Goal: Information Seeking & Learning: Learn about a topic

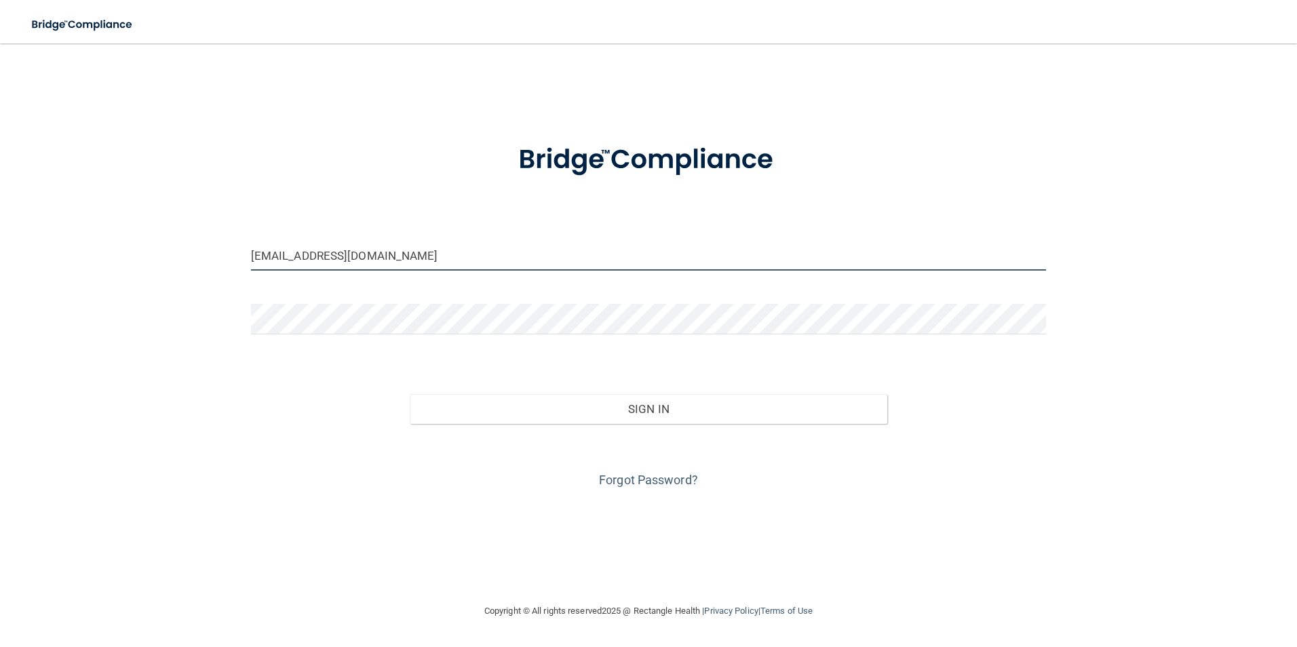
click at [459, 256] on input "[EMAIL_ADDRESS][DOMAIN_NAME]" at bounding box center [649, 255] width 796 height 31
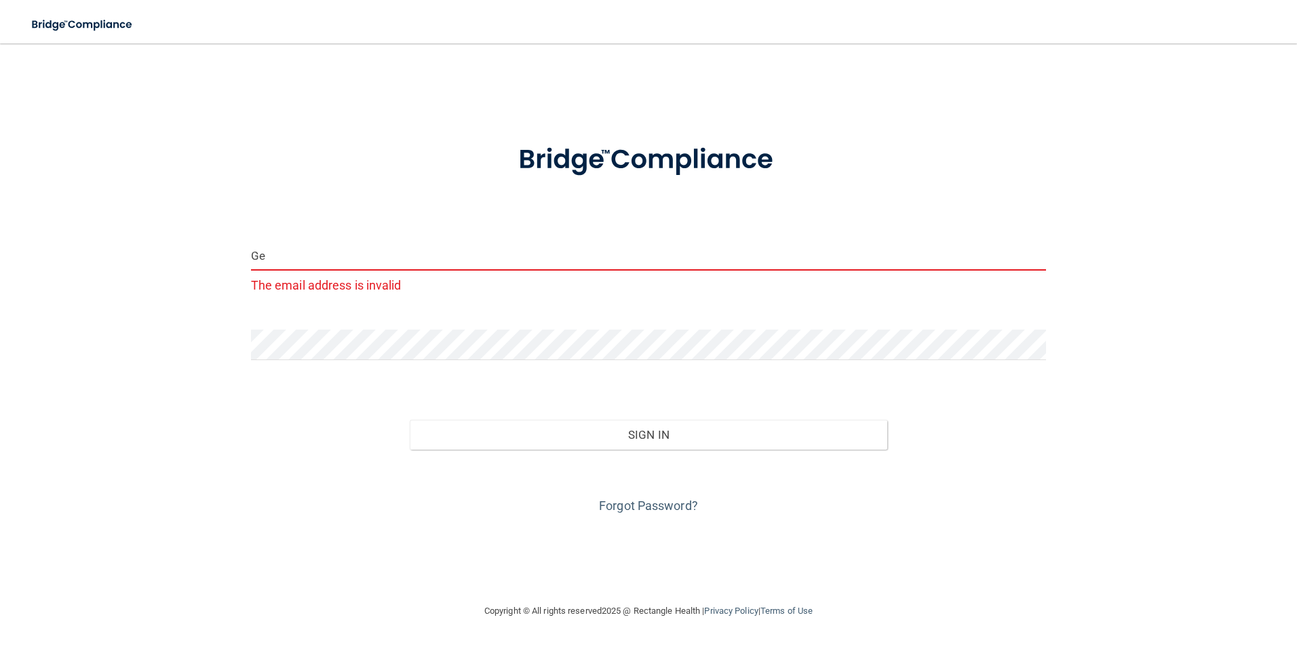
type input "G"
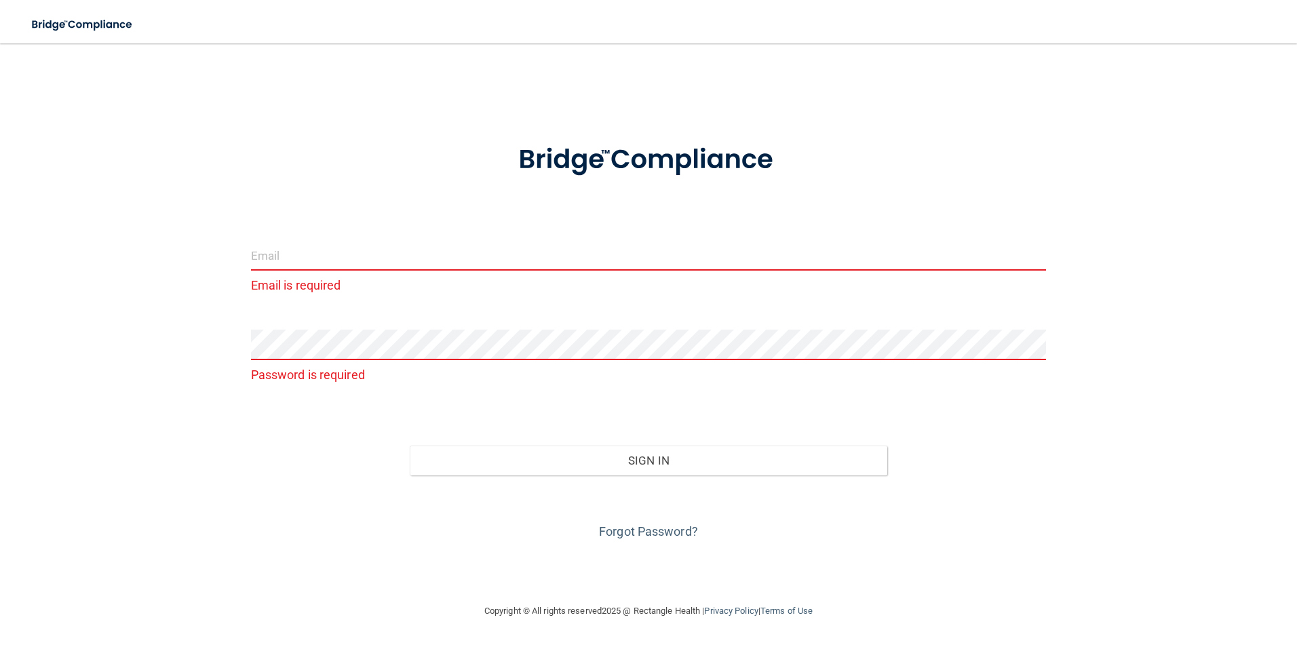
click at [399, 260] on input "email" at bounding box center [649, 255] width 796 height 31
click at [259, 258] on input "Adrianacadena277" at bounding box center [649, 255] width 796 height 31
click at [389, 256] on input "adrianacadena277" at bounding box center [649, 255] width 796 height 31
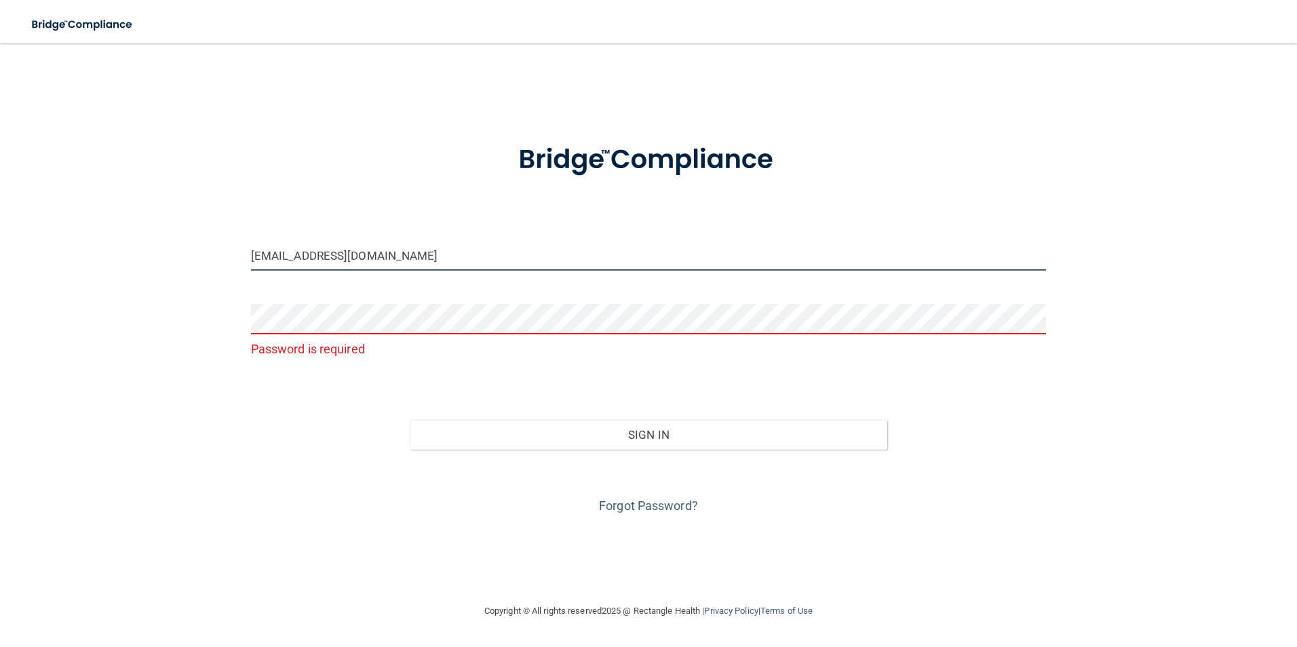
type input "[EMAIL_ADDRESS][DOMAIN_NAME]"
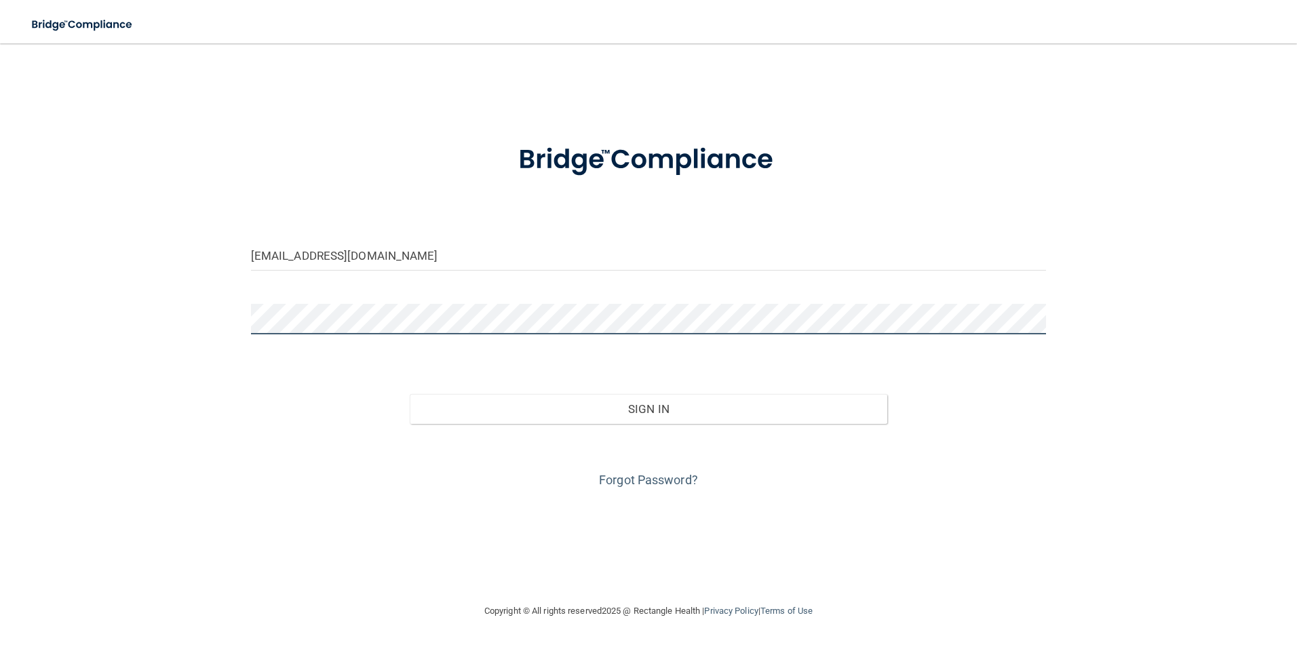
click at [410, 394] on button "Sign In" at bounding box center [648, 409] width 477 height 30
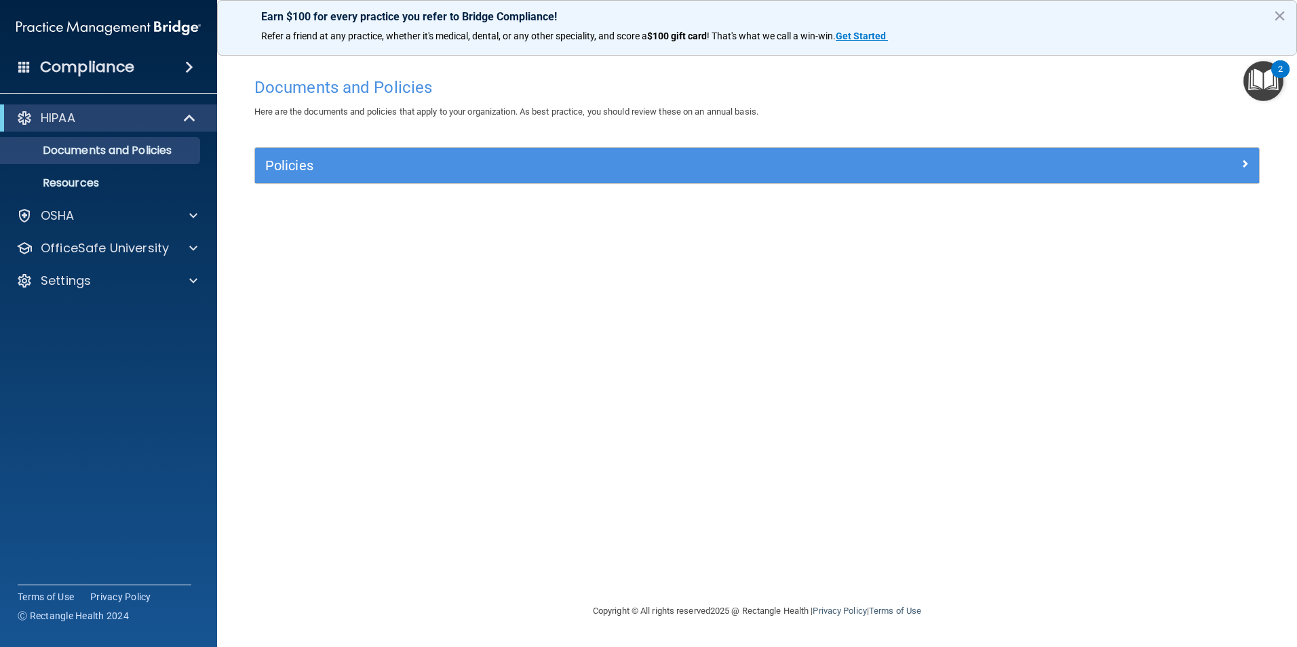
click at [644, 185] on div "Policies Select All (Unselect 0) Unselect All Print Selected (0) Acceptable Use…" at bounding box center [757, 173] width 1026 height 52
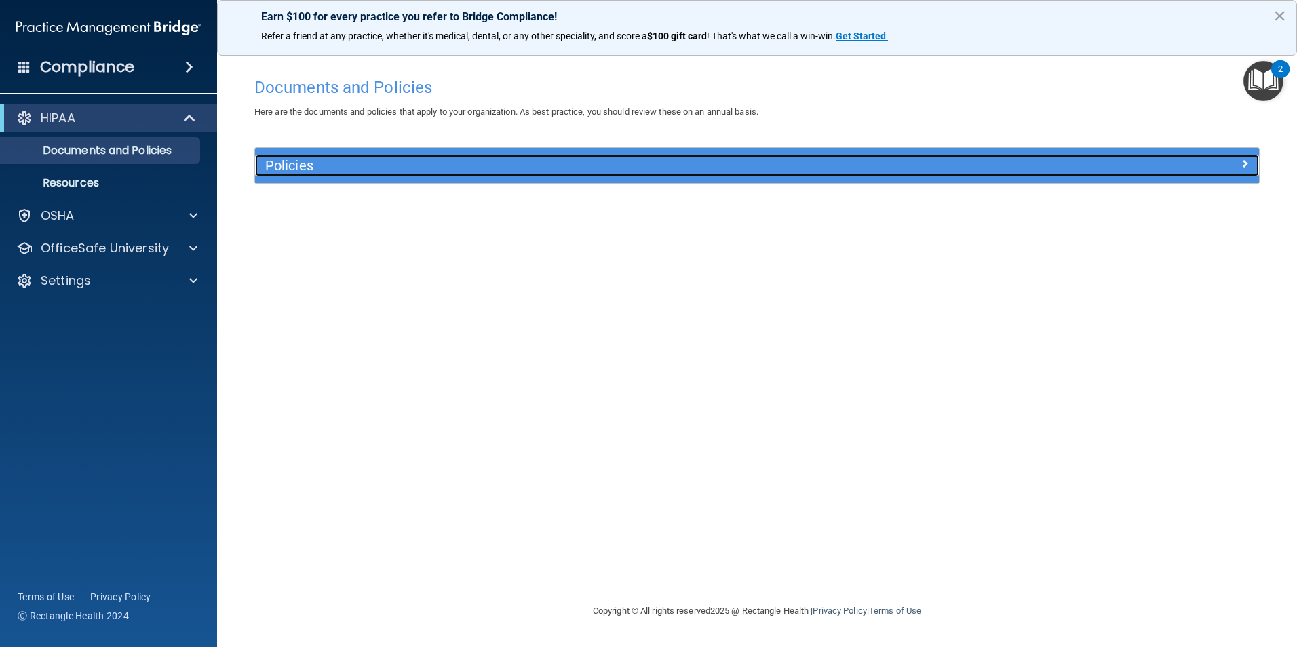
click at [739, 165] on h5 "Policies" at bounding box center [631, 165] width 733 height 15
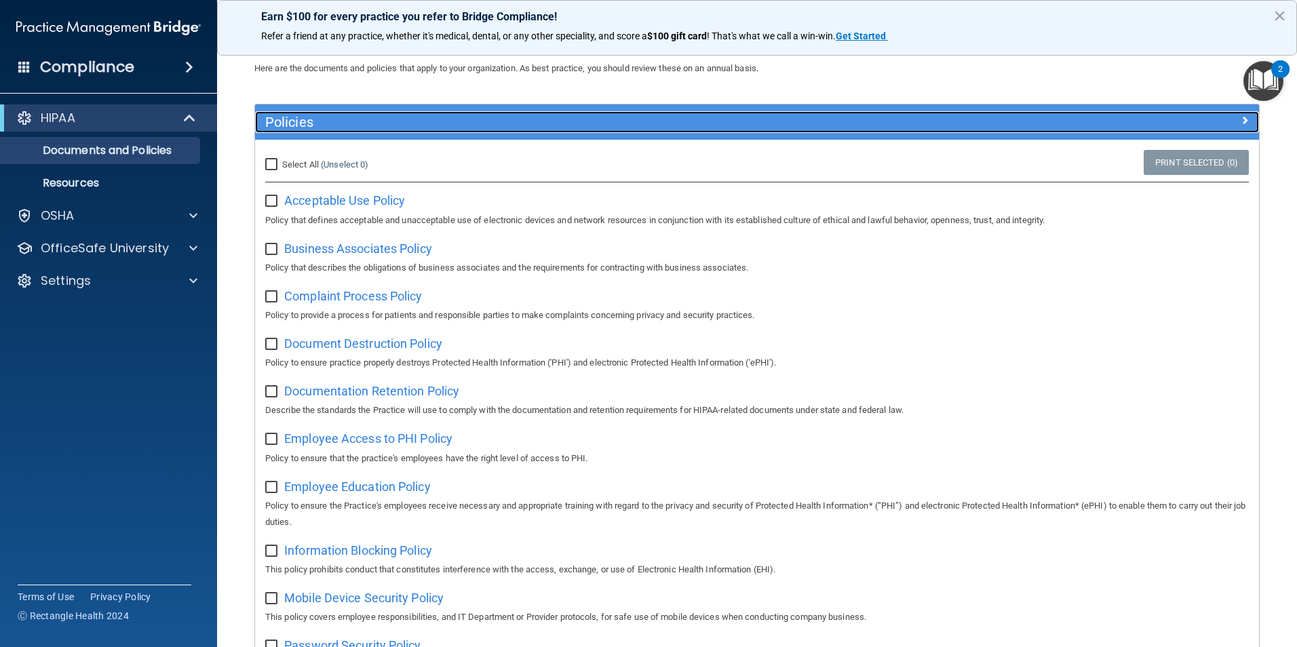
scroll to position [68, 0]
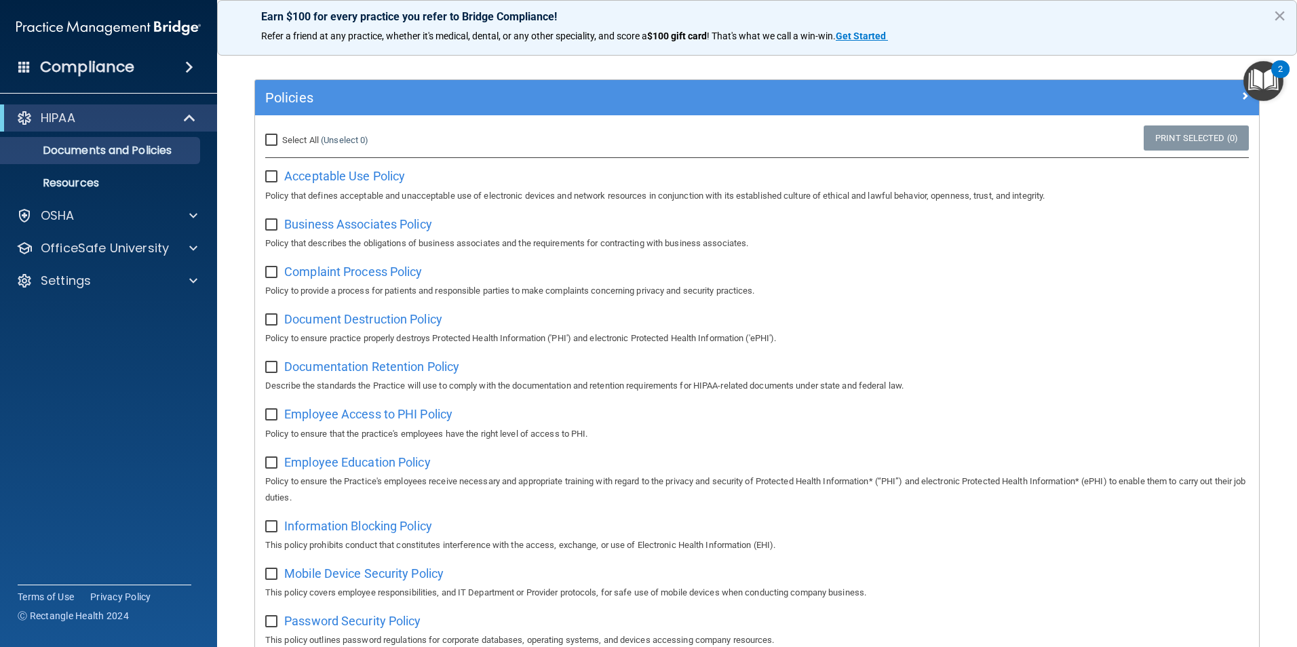
click at [279, 142] on input "Select All (Unselect 0) Unselect All" at bounding box center [273, 140] width 16 height 11
checkbox input "true"
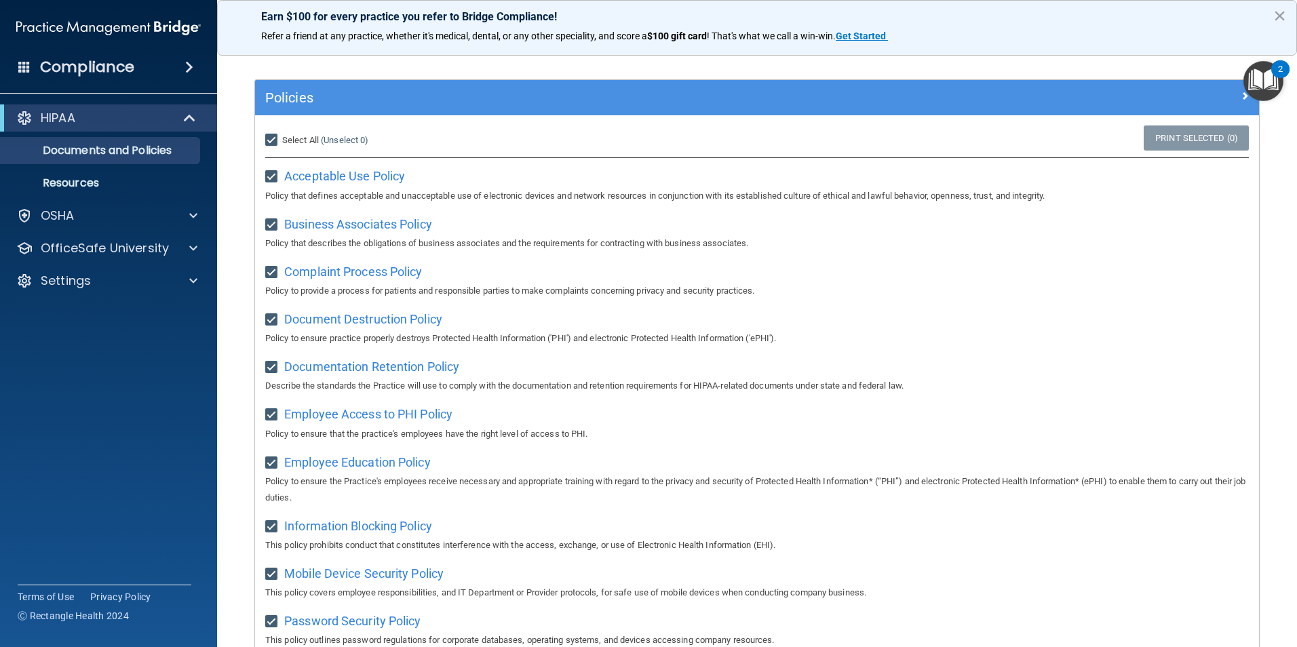
checkbox input "true"
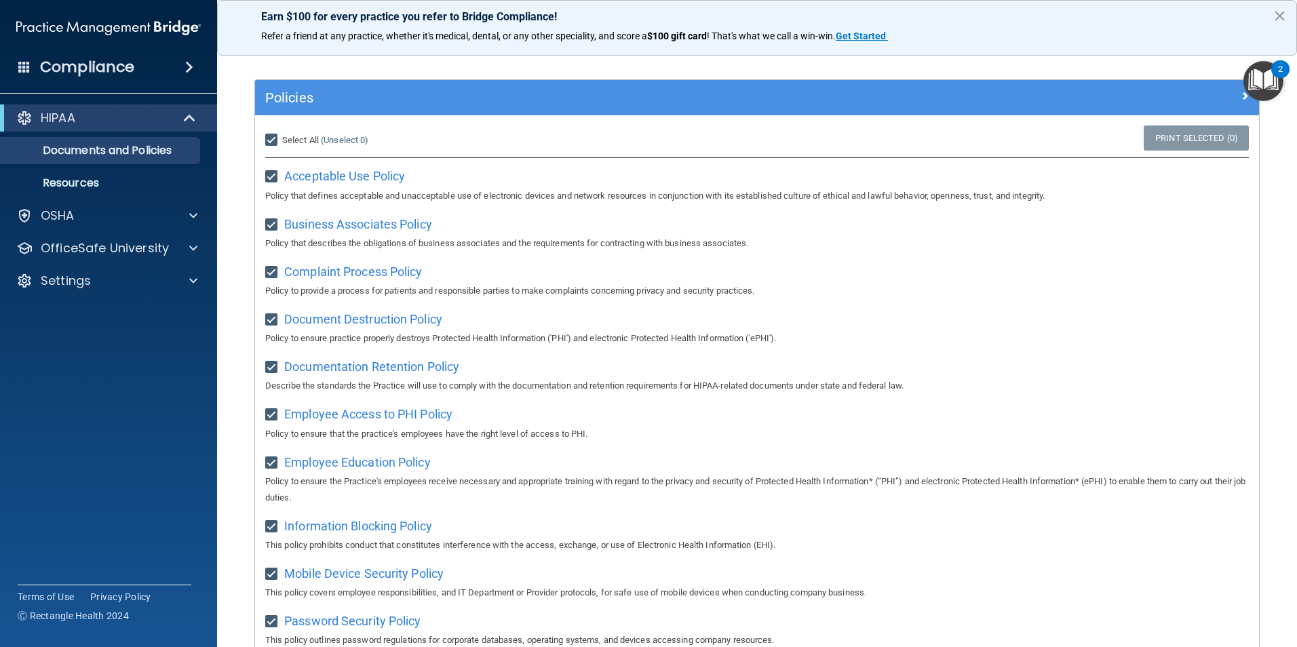
checkbox input "true"
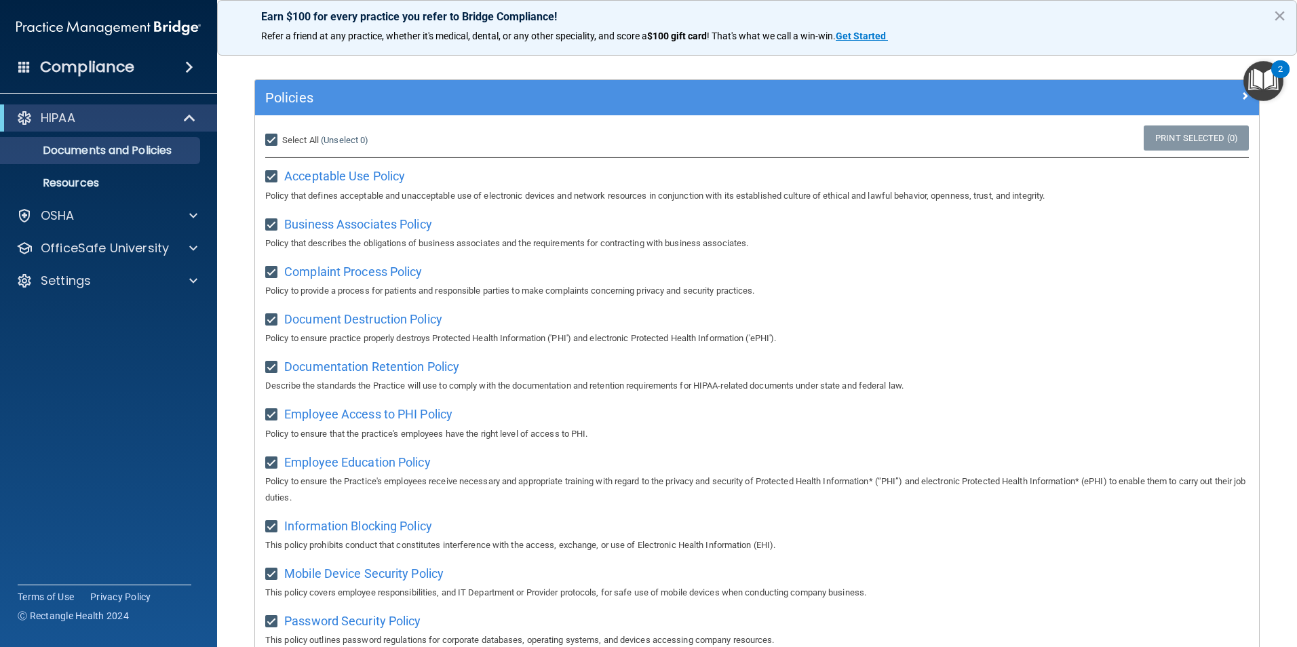
checkbox input "true"
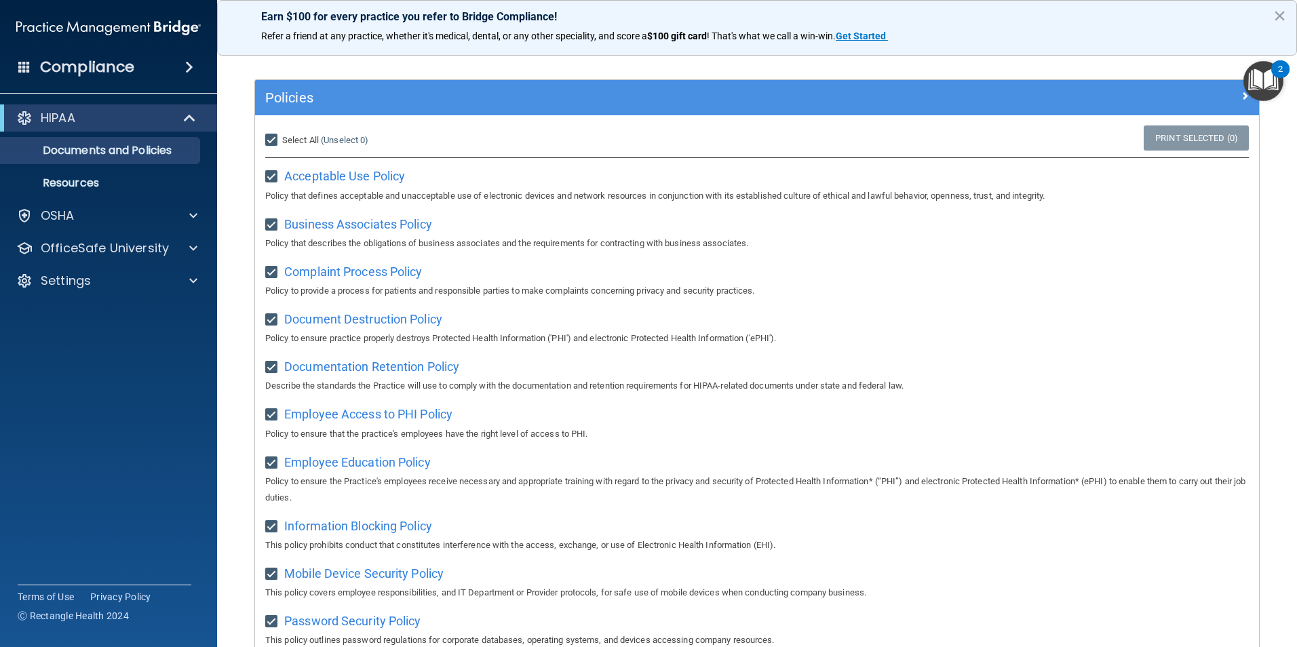
checkbox input "true"
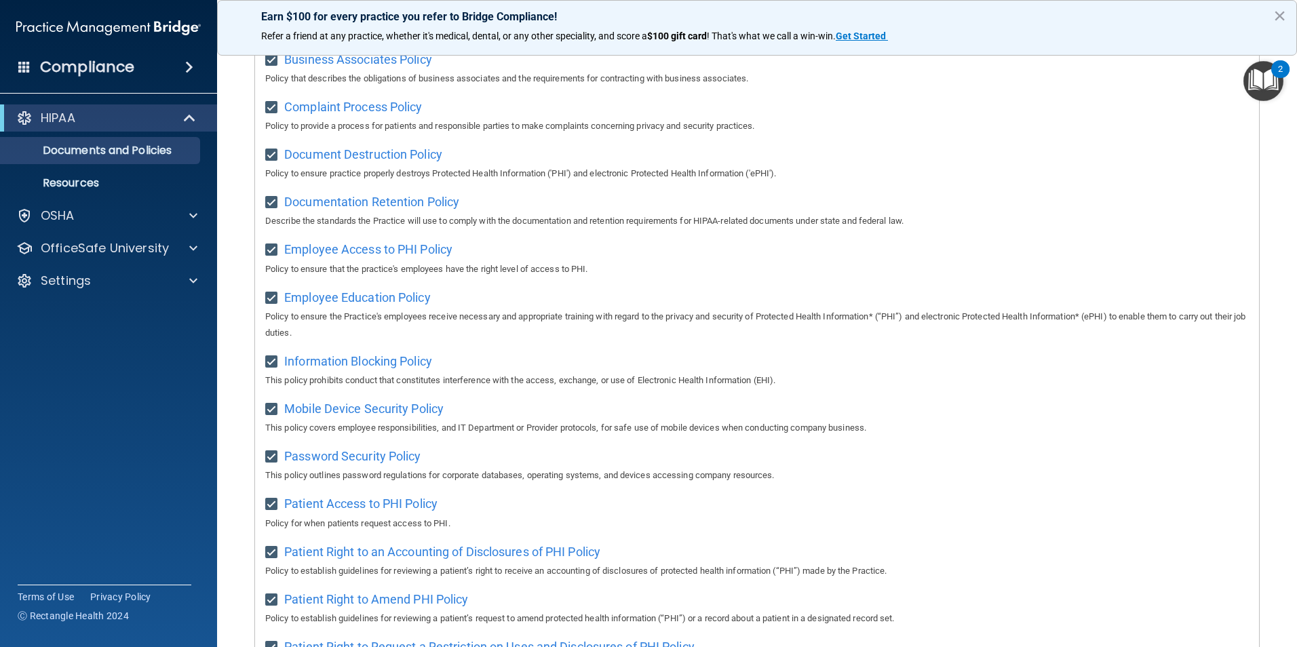
scroll to position [0, 0]
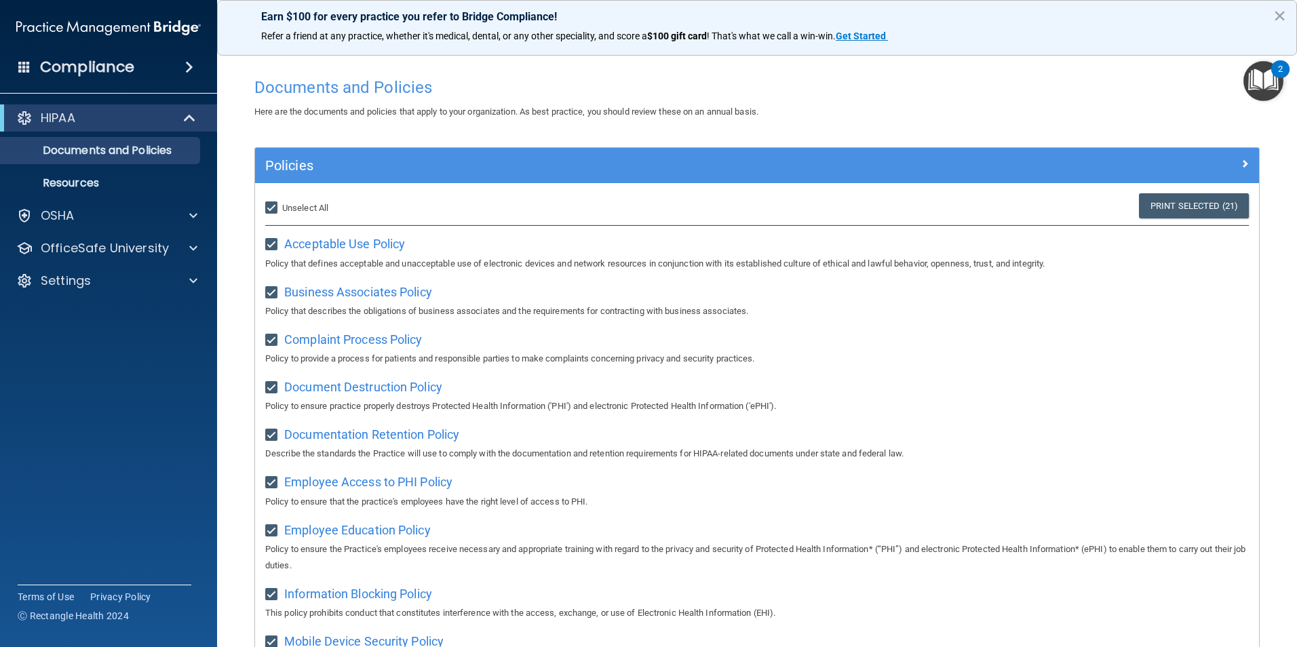
click at [271, 208] on input "Select All (Unselect 21) Unselect All" at bounding box center [273, 208] width 16 height 11
checkbox input "false"
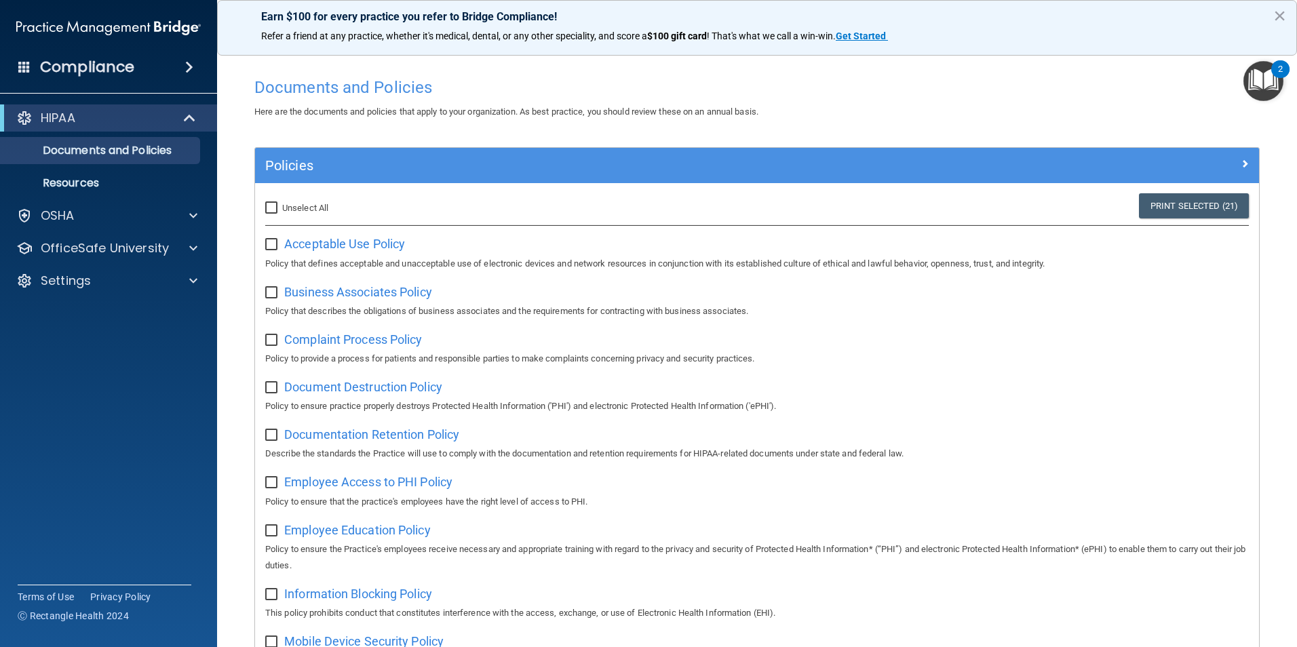
checkbox input "false"
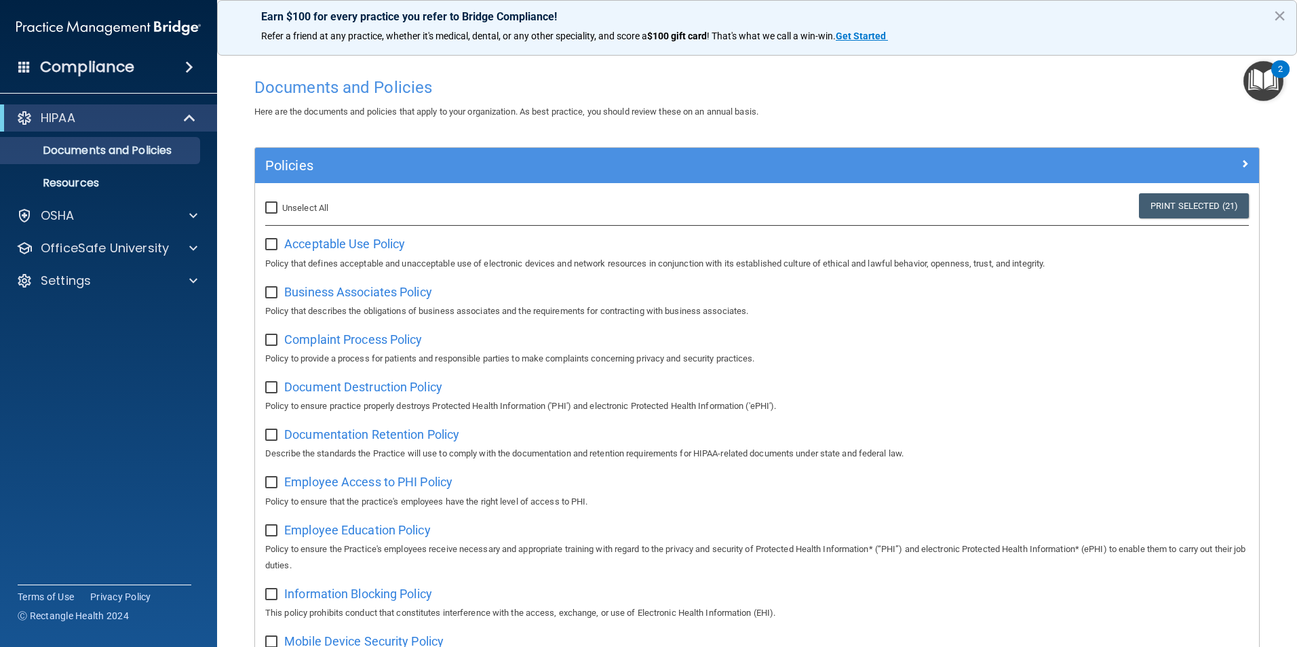
checkbox input "false"
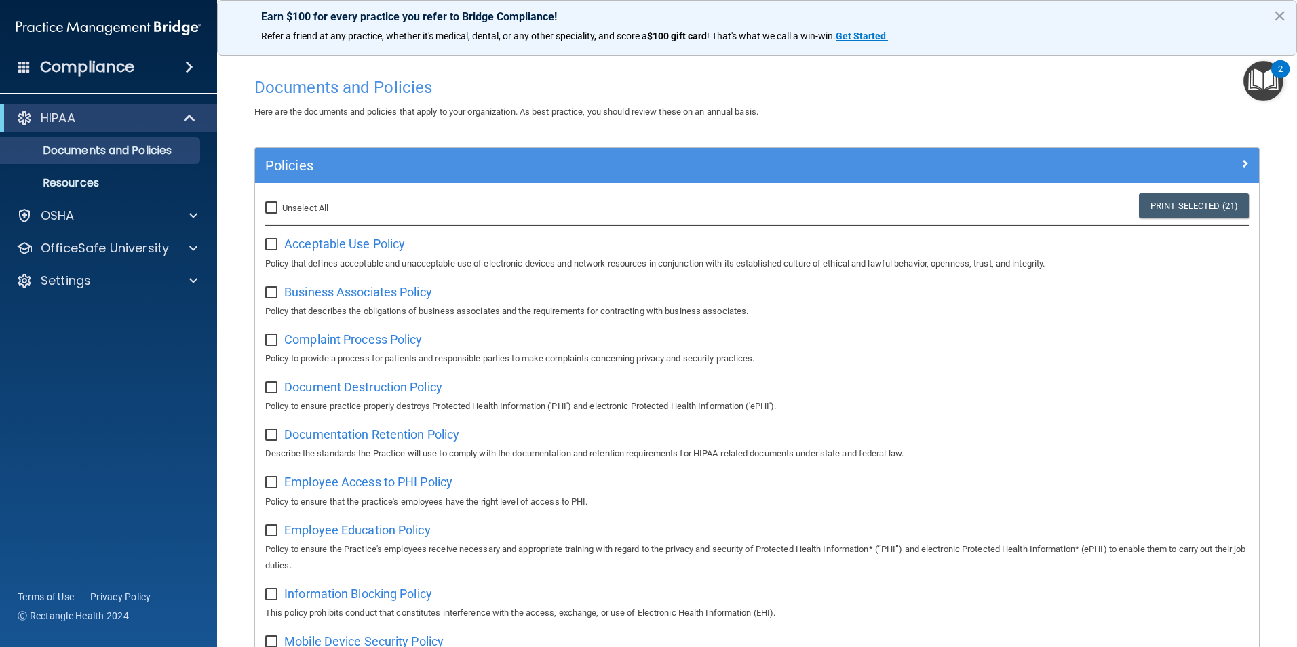
checkbox input "false"
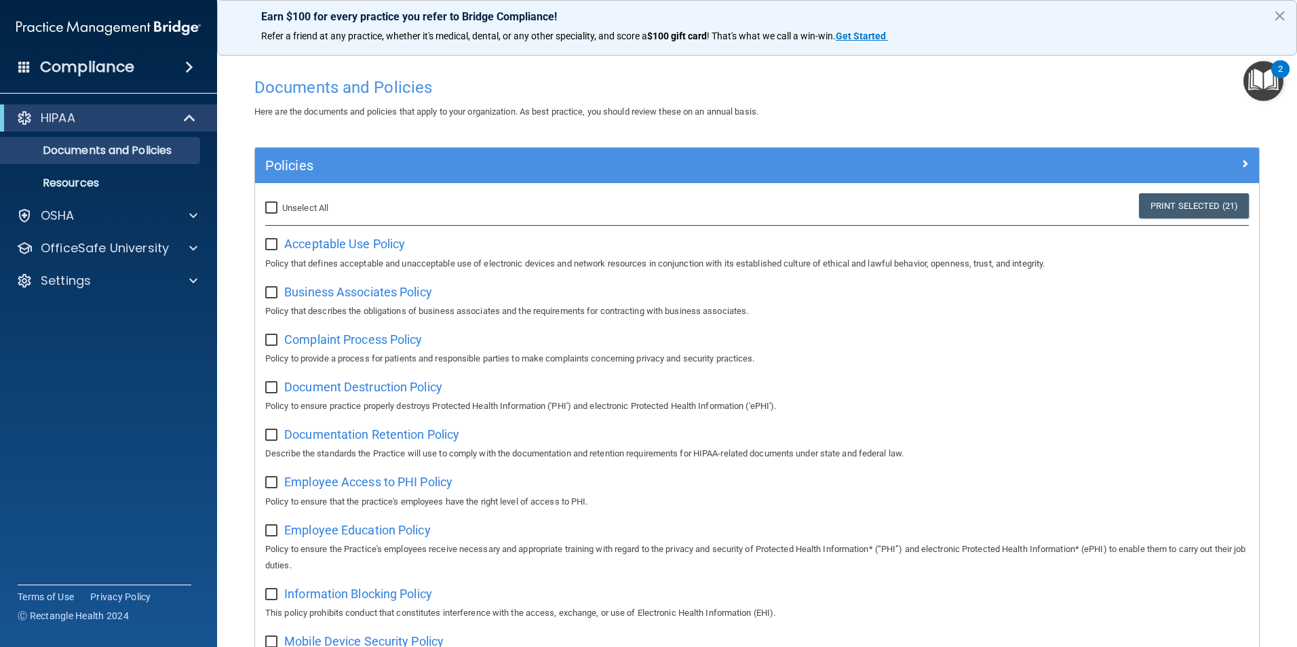
checkbox input "false"
click at [127, 147] on p "Documents and Policies" at bounding box center [101, 151] width 185 height 14
click at [127, 163] on link "Documents and Policies" at bounding box center [93, 150] width 214 height 27
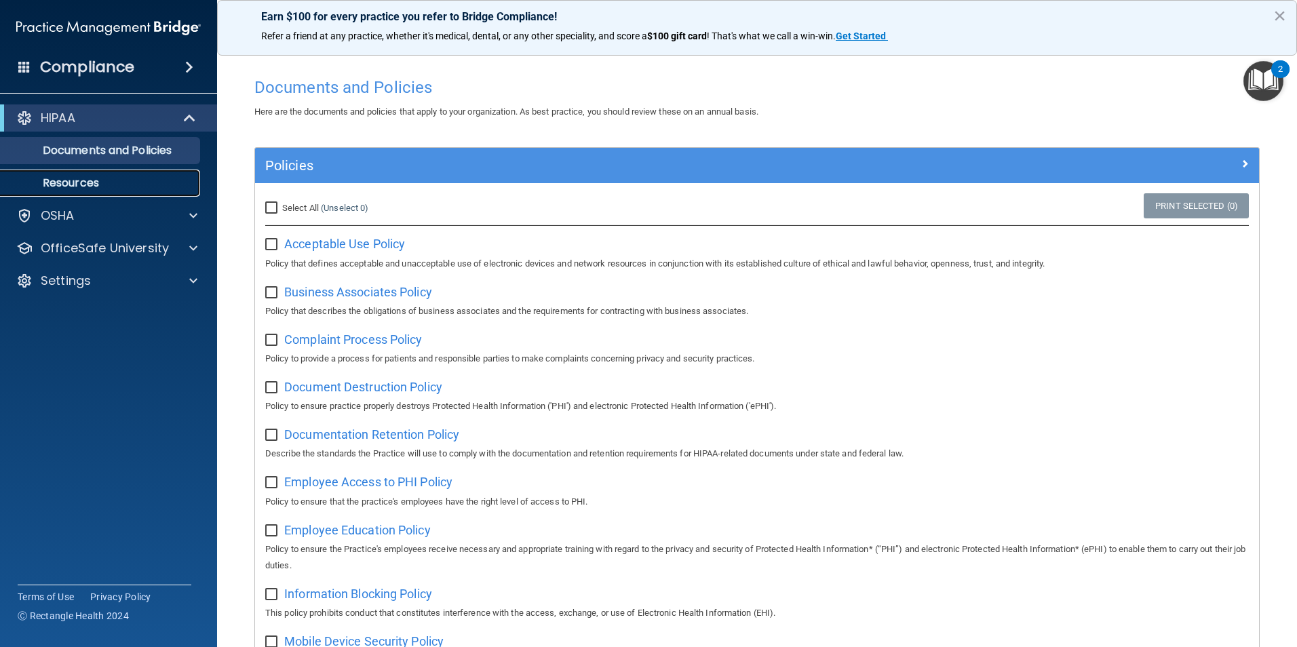
click at [129, 178] on p "Resources" at bounding box center [101, 183] width 185 height 14
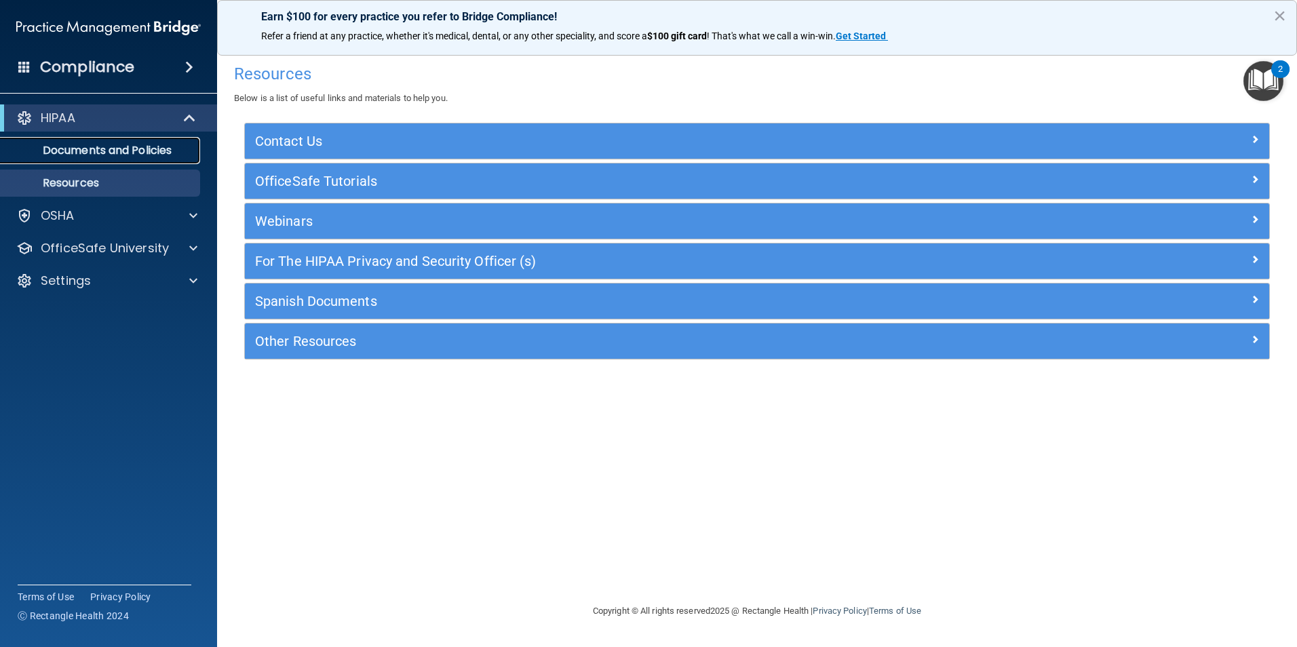
click at [130, 153] on p "Documents and Policies" at bounding box center [101, 151] width 185 height 14
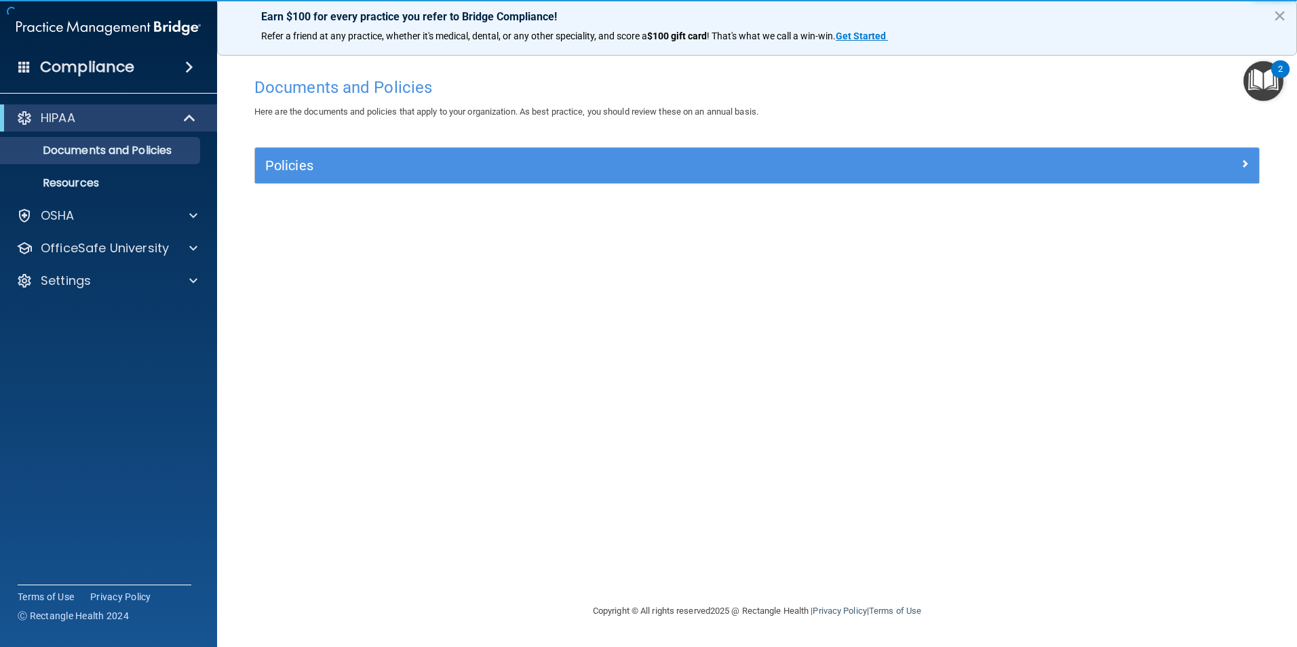
click at [151, 104] on div "HIPAA" at bounding box center [108, 117] width 217 height 27
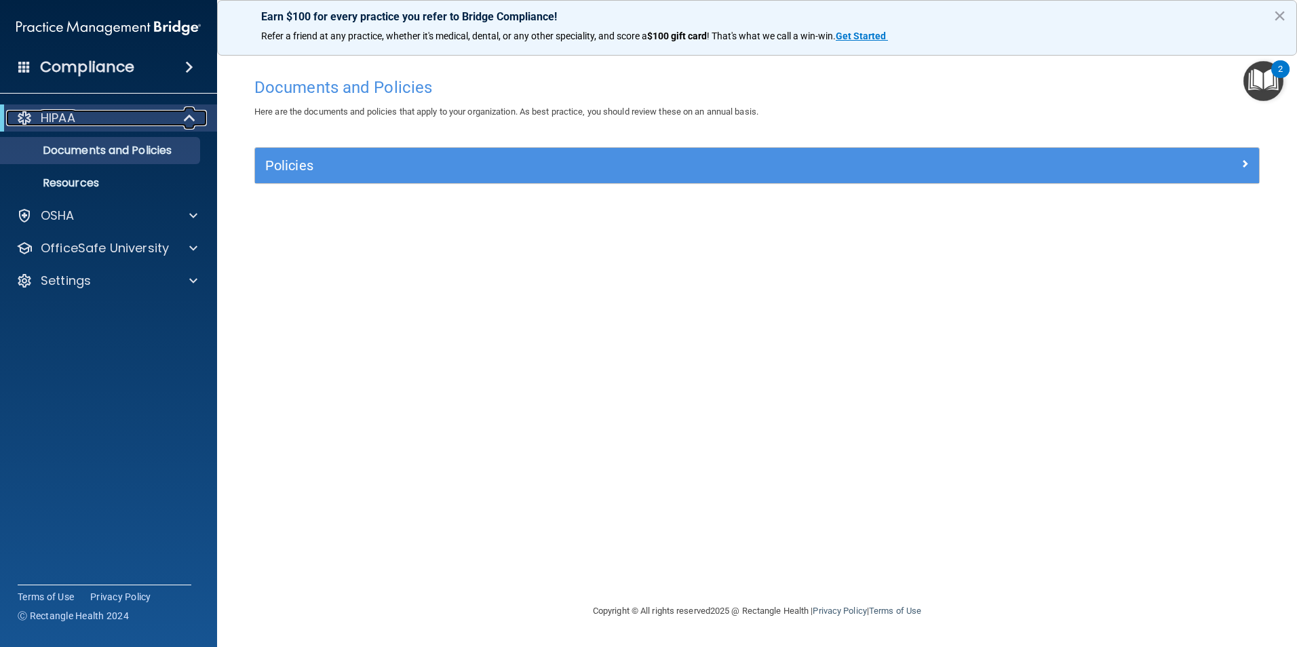
click at [189, 112] on span at bounding box center [191, 118] width 12 height 16
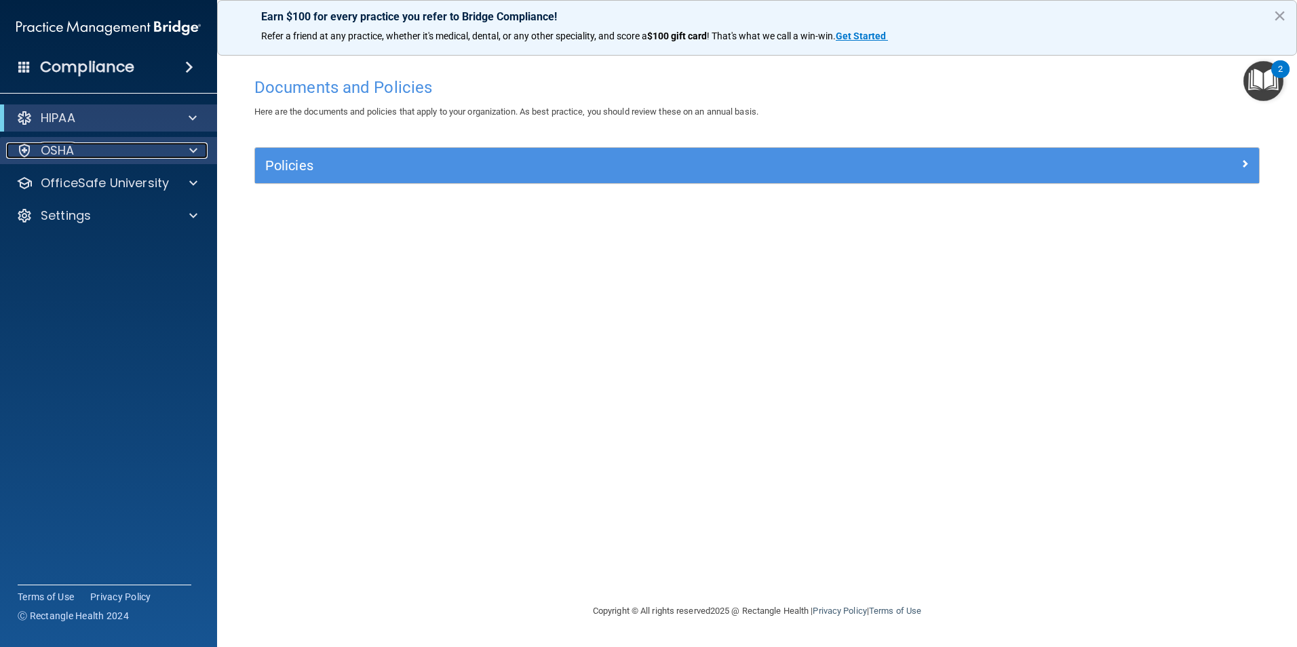
click at [190, 144] on span at bounding box center [193, 150] width 8 height 16
click at [190, 146] on span at bounding box center [193, 150] width 8 height 16
click at [193, 70] on span at bounding box center [189, 67] width 8 height 16
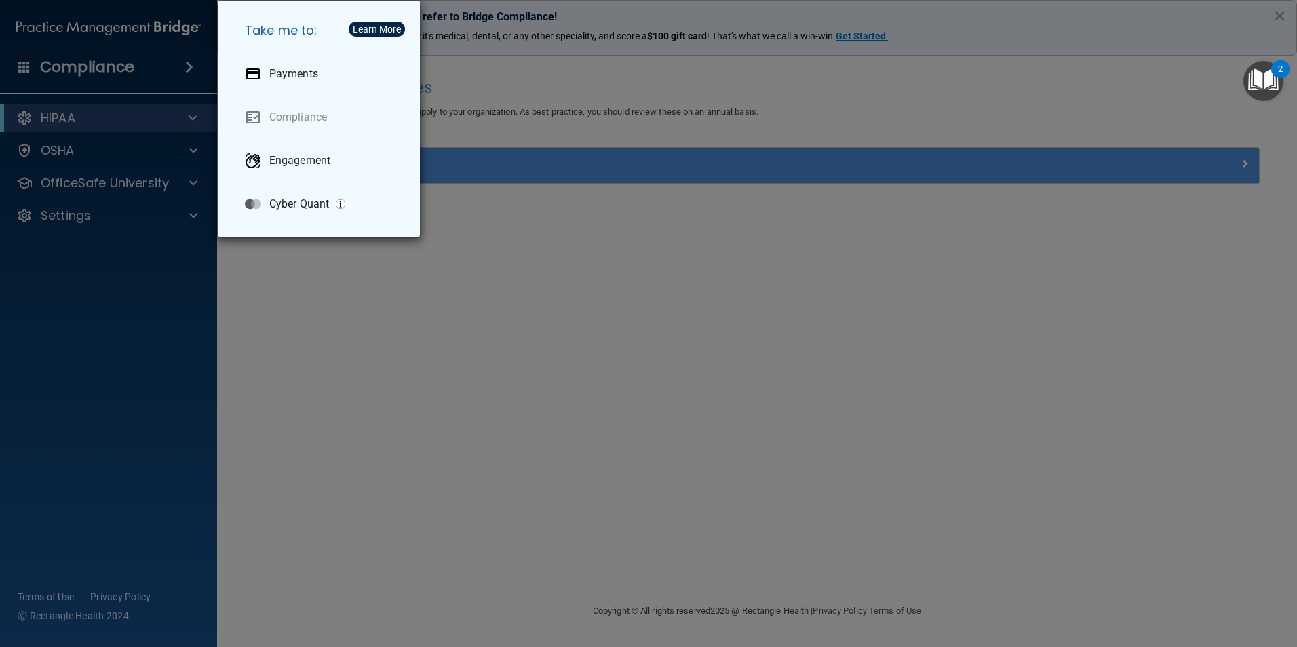
click at [326, 315] on div "Take me to: Payments Compliance Engagement Cyber Quant" at bounding box center [648, 323] width 1297 height 647
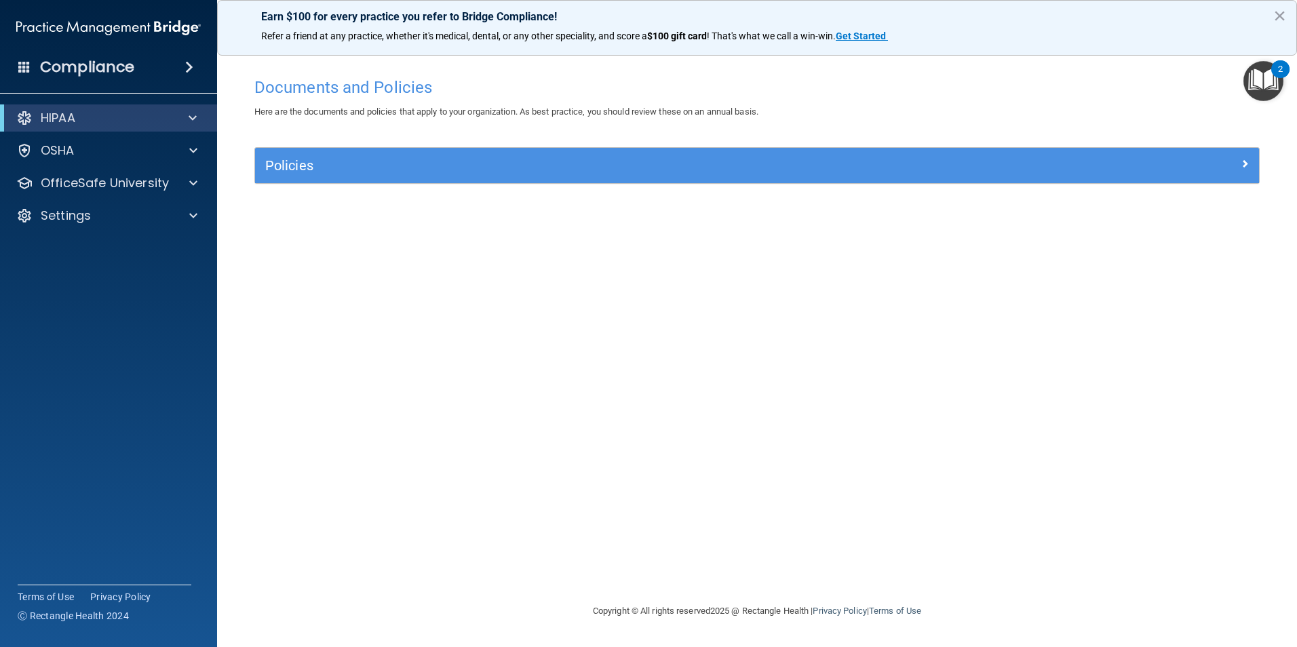
click at [1271, 77] on img "Open Resource Center, 2 new notifications" at bounding box center [1263, 81] width 40 height 40
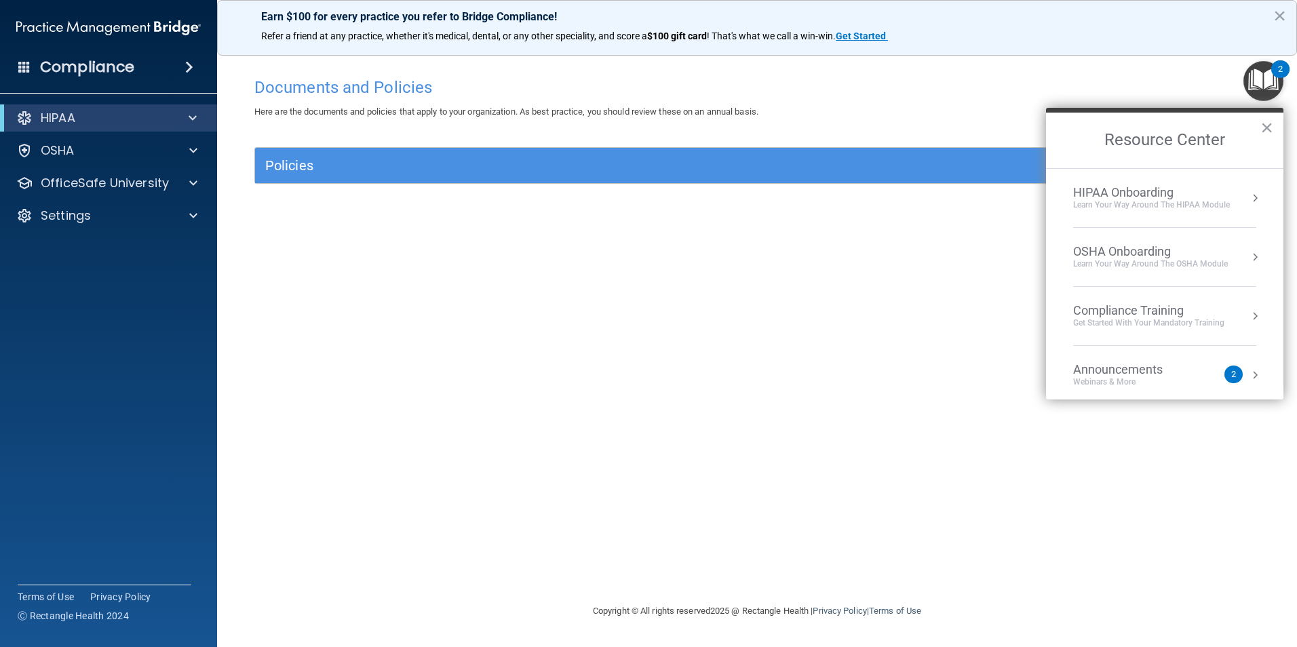
click at [1161, 208] on div "Learn Your Way around the HIPAA module" at bounding box center [1151, 205] width 157 height 12
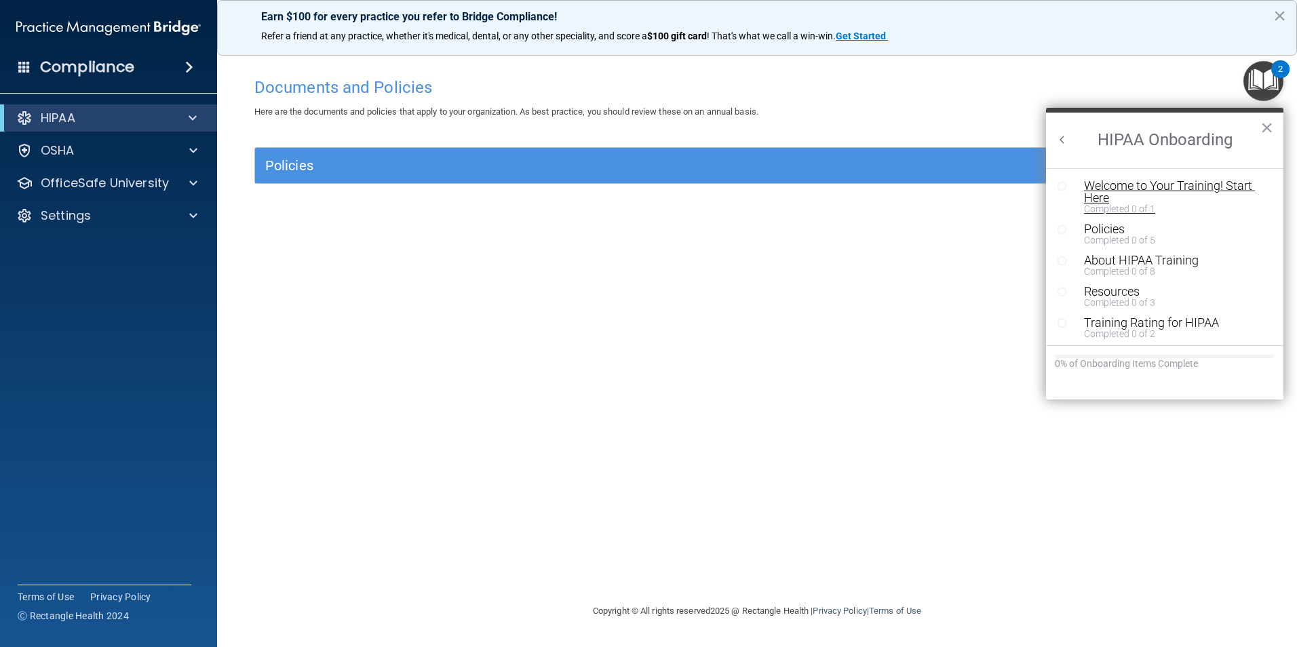
click at [1087, 198] on div "Welcome to Your Training! Start Here" at bounding box center [1170, 192] width 172 height 24
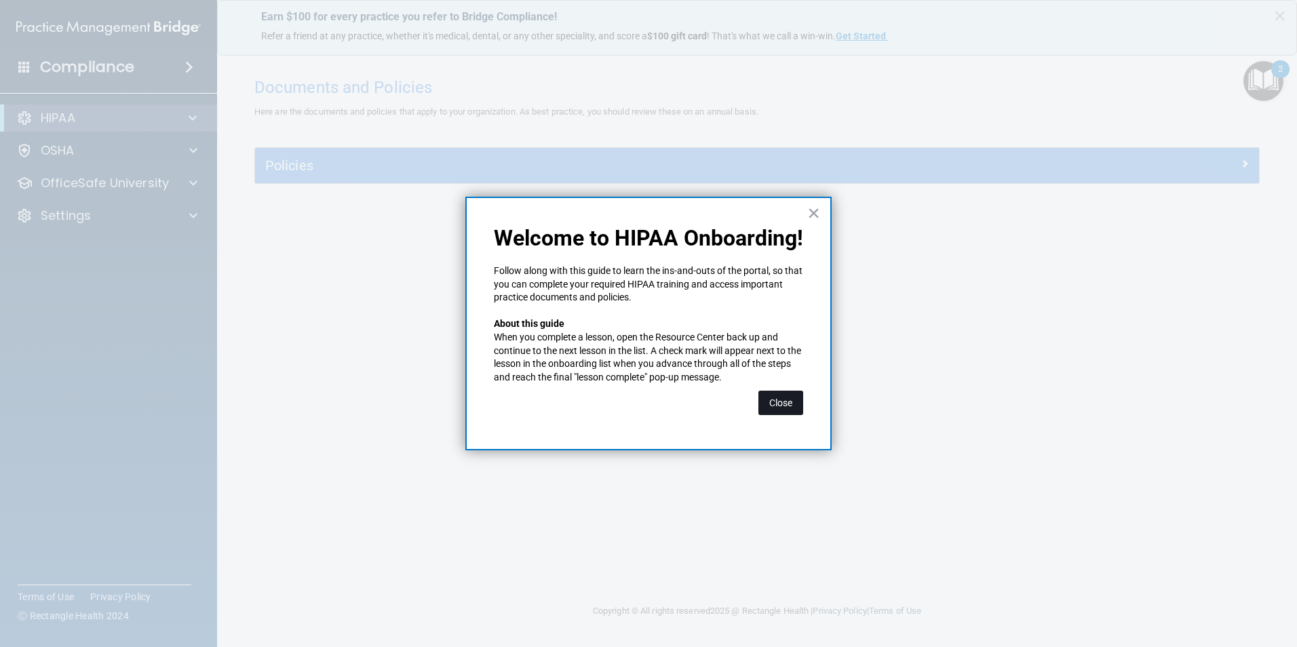
click at [796, 409] on button "Close" at bounding box center [780, 403] width 45 height 24
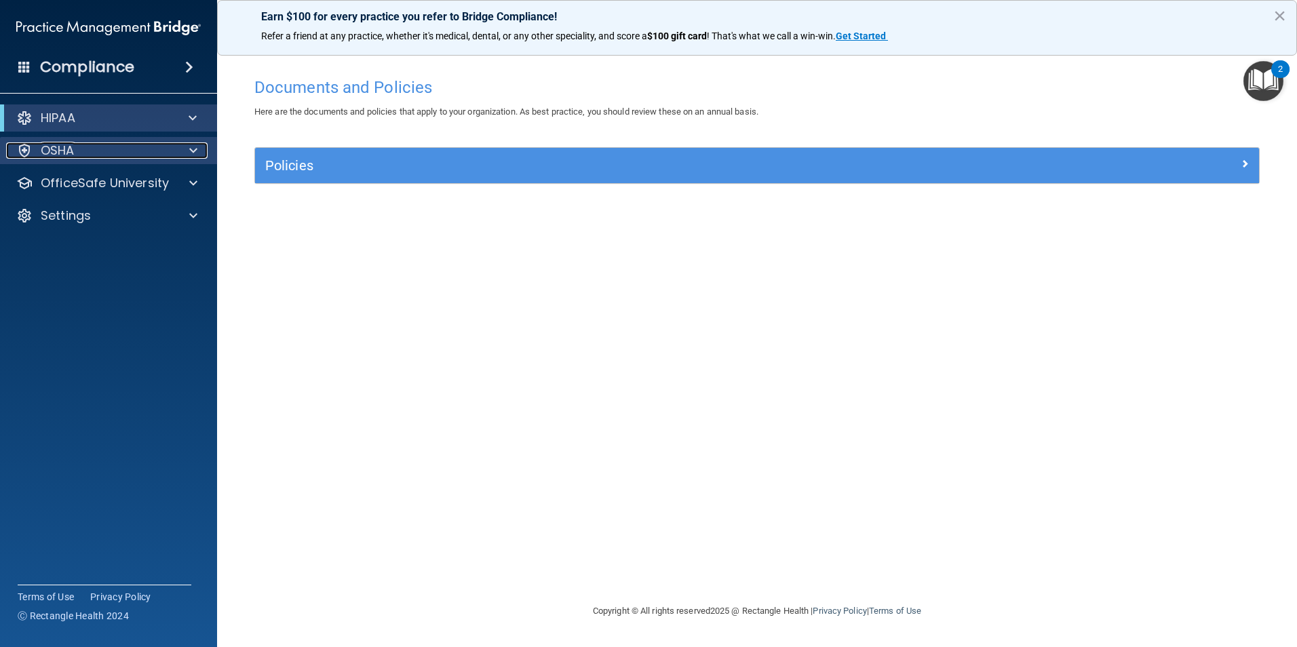
click at [74, 144] on p "OSHA" at bounding box center [58, 150] width 34 height 16
click at [75, 144] on div "OSHA" at bounding box center [90, 150] width 168 height 16
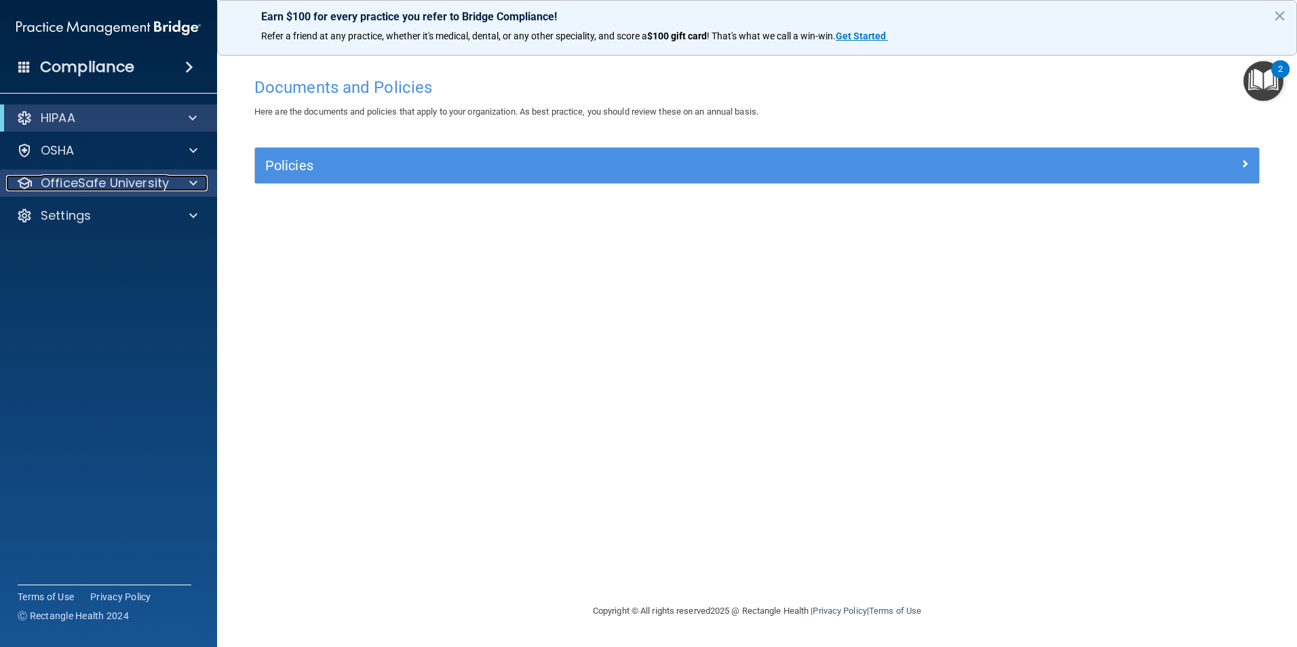
click at [94, 176] on p "OfficeSafe University" at bounding box center [105, 183] width 128 height 16
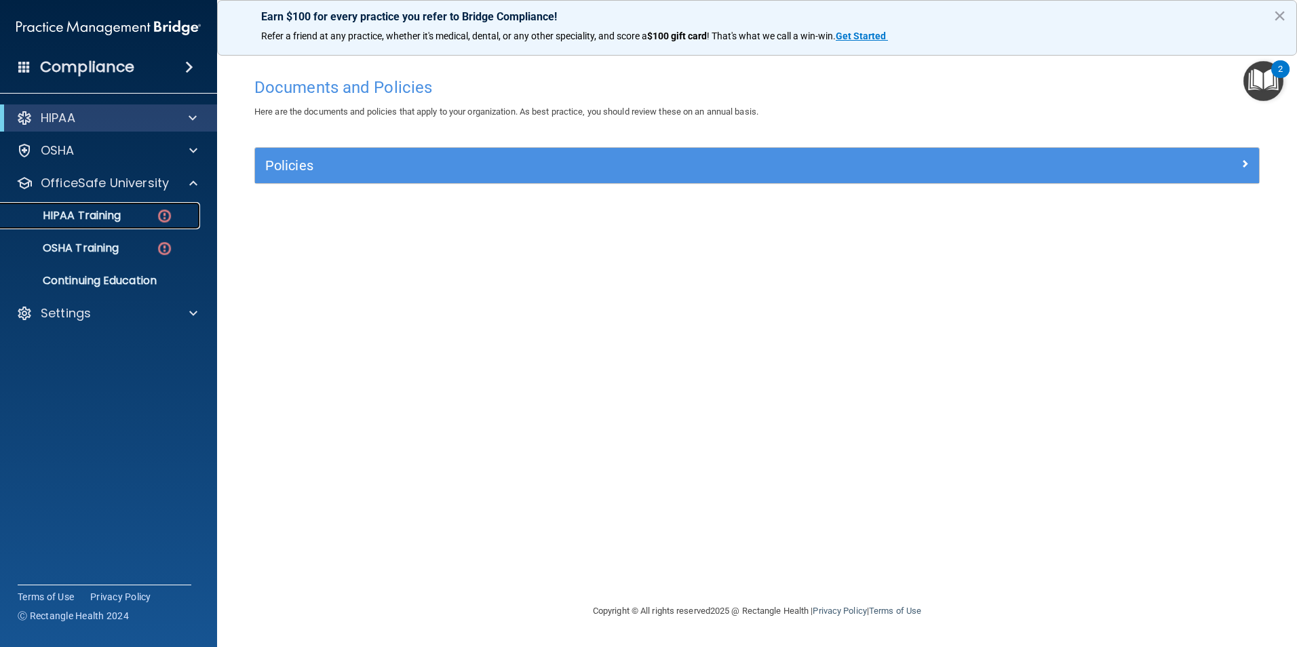
click at [122, 214] on div "HIPAA Training" at bounding box center [101, 216] width 185 height 14
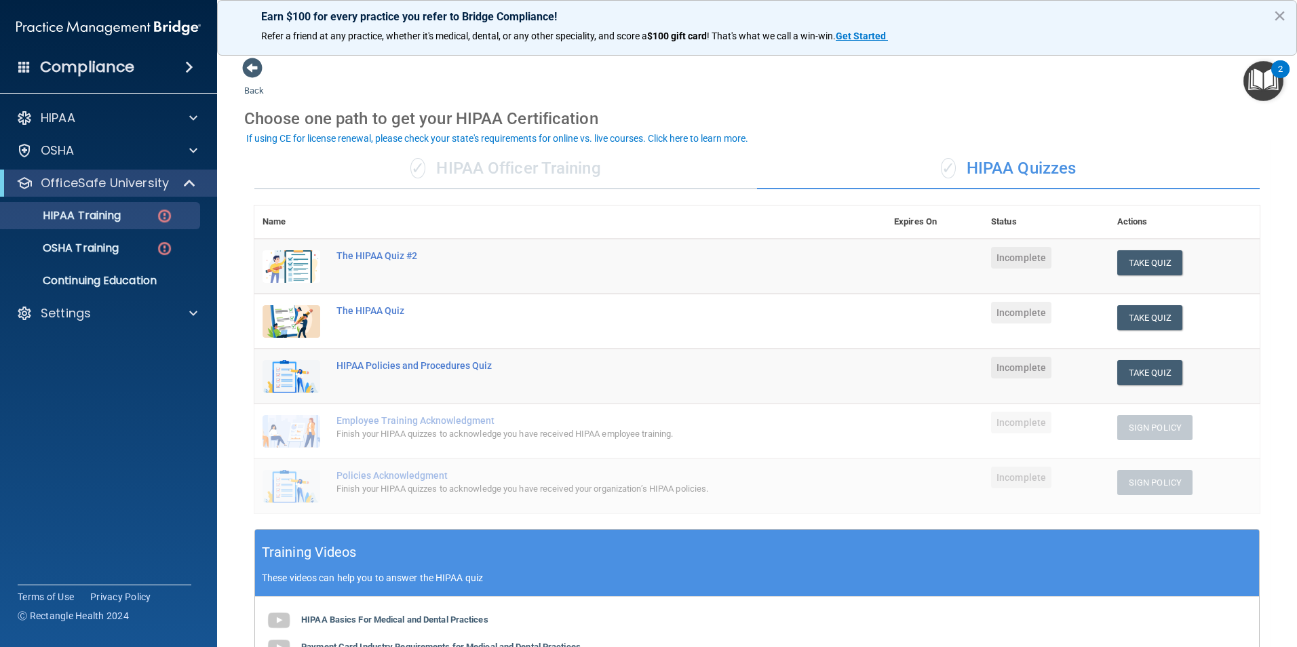
click at [547, 170] on div "✓ HIPAA Officer Training" at bounding box center [505, 169] width 503 height 41
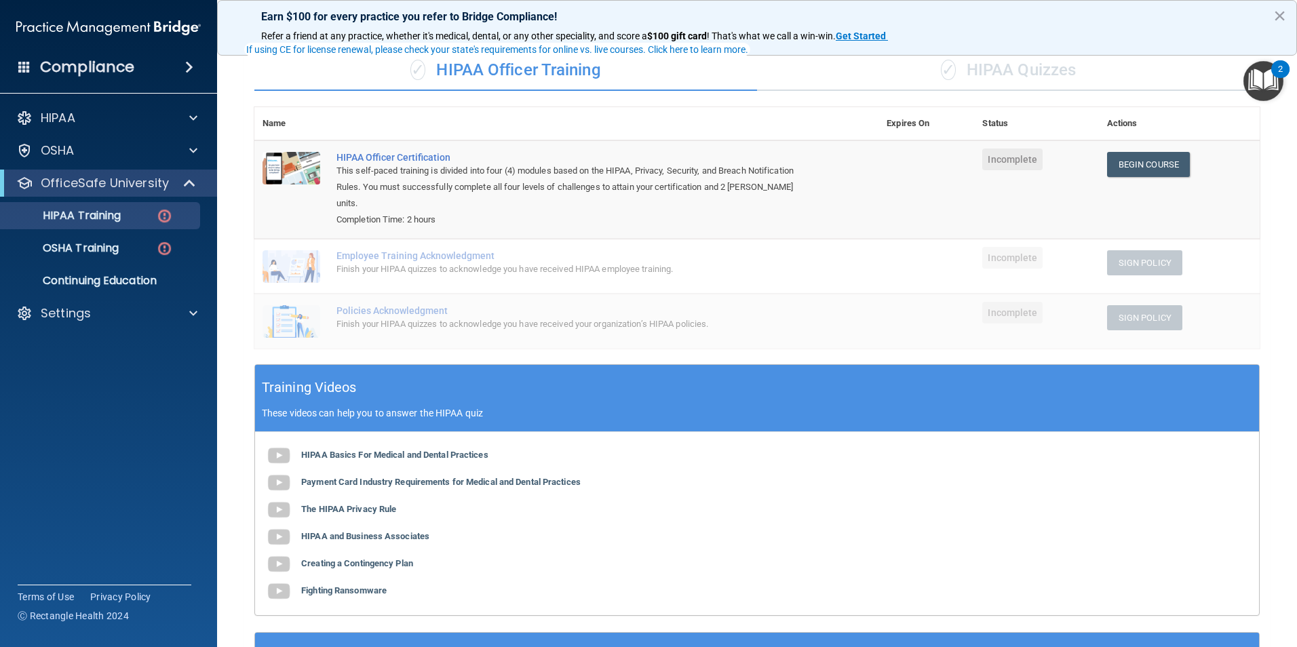
scroll to position [68, 0]
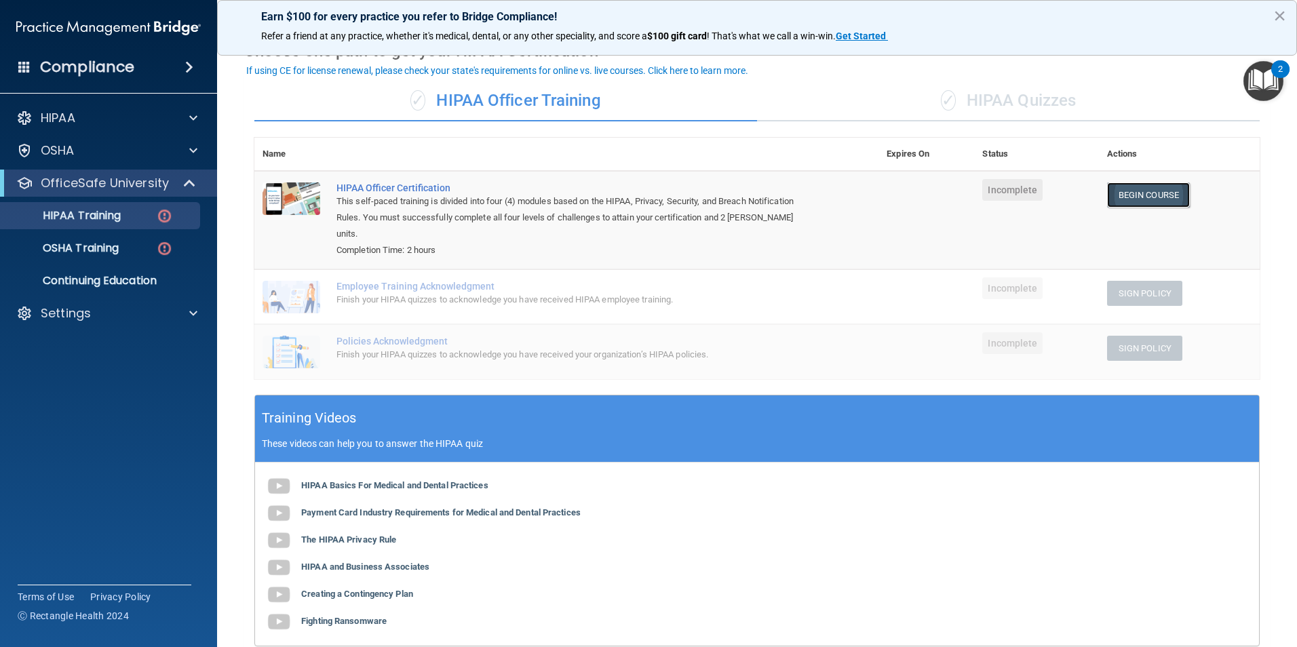
click at [1161, 195] on link "Begin Course" at bounding box center [1148, 194] width 83 height 25
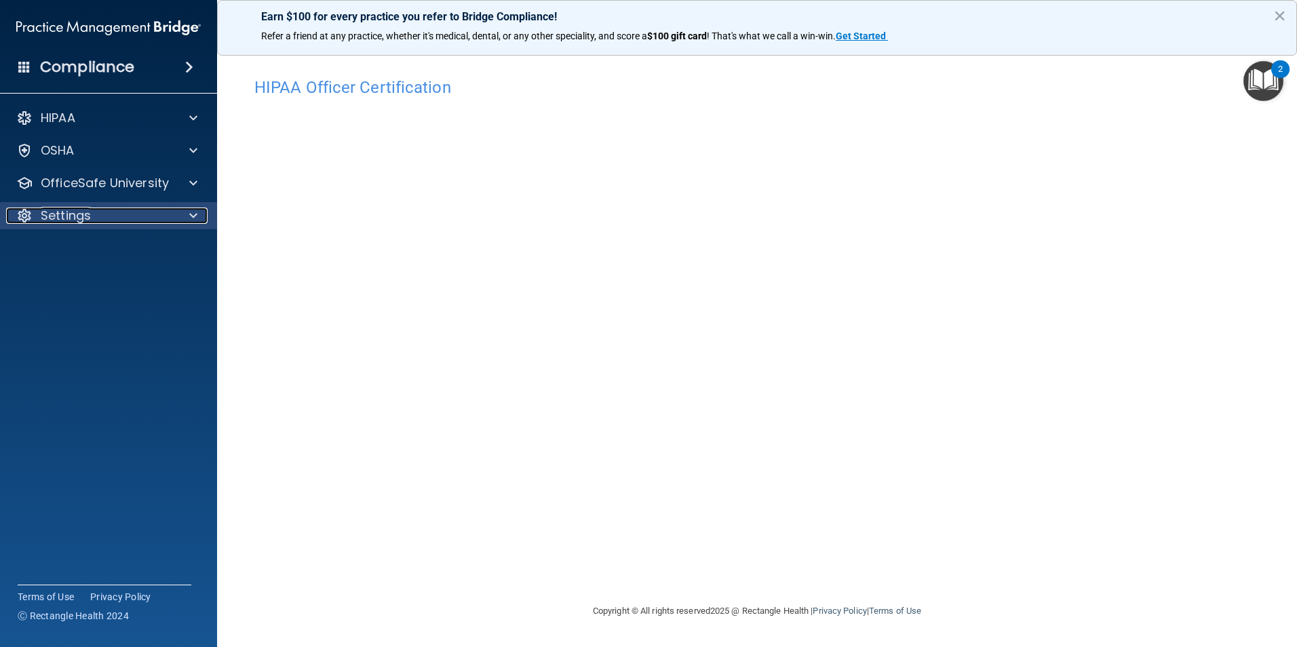
click at [137, 210] on div "Settings" at bounding box center [90, 216] width 168 height 16
click at [106, 281] on p "Sign Out" at bounding box center [101, 281] width 185 height 14
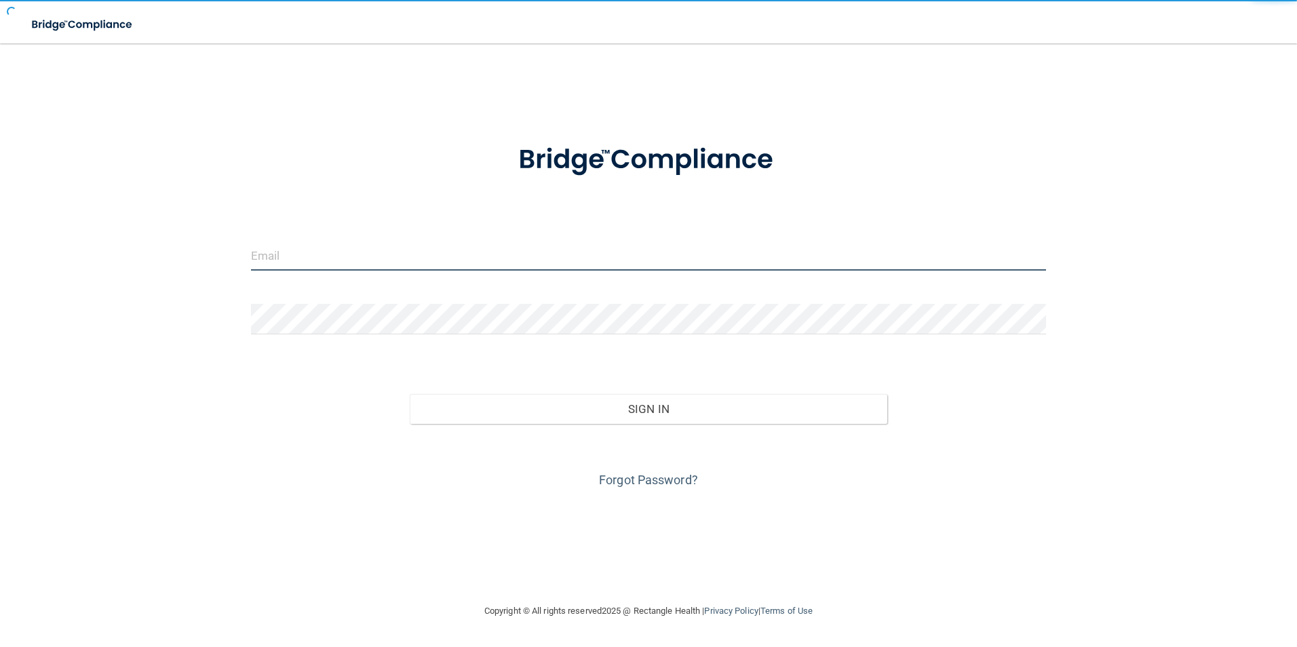
type input "[EMAIL_ADDRESS][DOMAIN_NAME]"
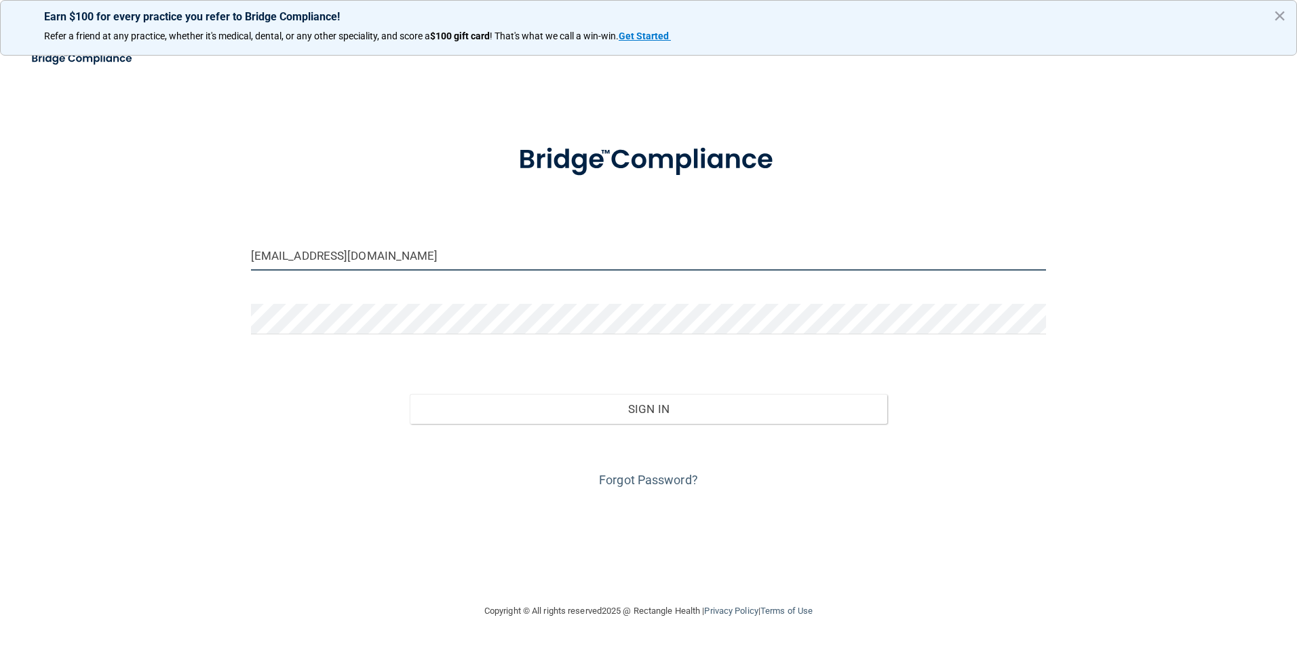
click at [432, 264] on input "[EMAIL_ADDRESS][DOMAIN_NAME]" at bounding box center [649, 255] width 796 height 31
drag, startPoint x: 427, startPoint y: 264, endPoint x: 217, endPoint y: 282, distance: 210.4
click at [217, 282] on div "[EMAIL_ADDRESS][DOMAIN_NAME] Invalid email/password. You don't have permission …" at bounding box center [648, 323] width 1243 height 532
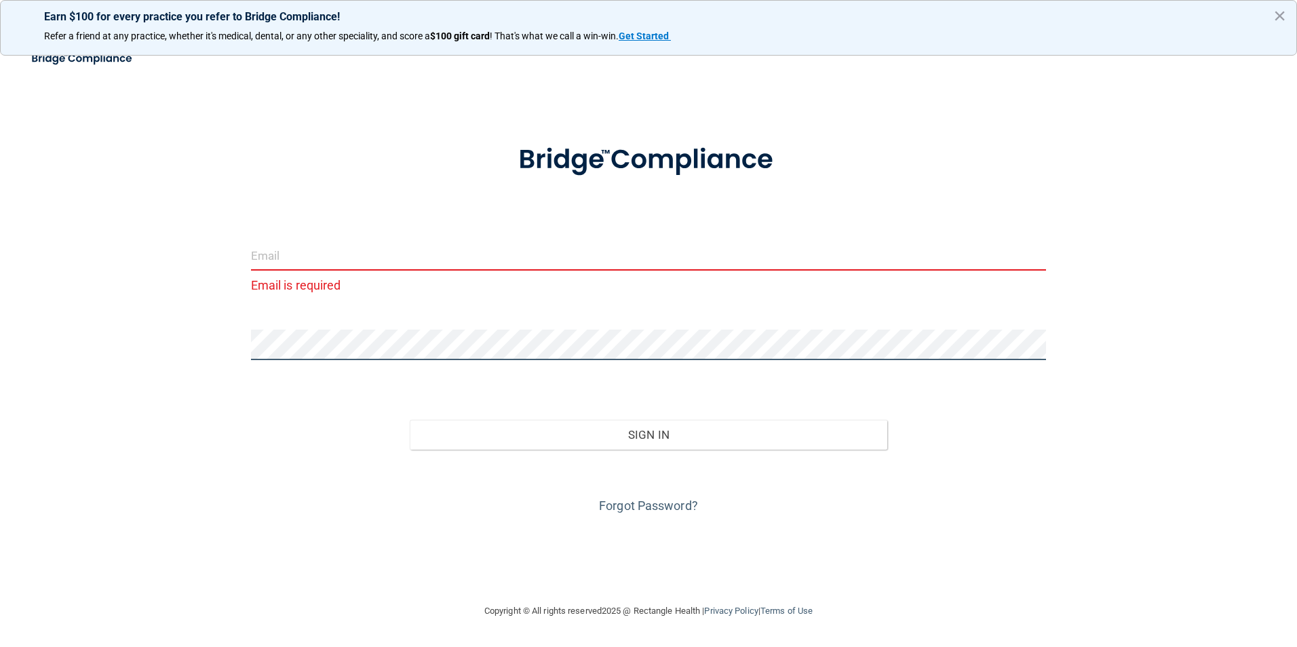
click at [194, 356] on div "Email is required Invalid email/password. You don't have permission to access t…" at bounding box center [648, 323] width 1243 height 532
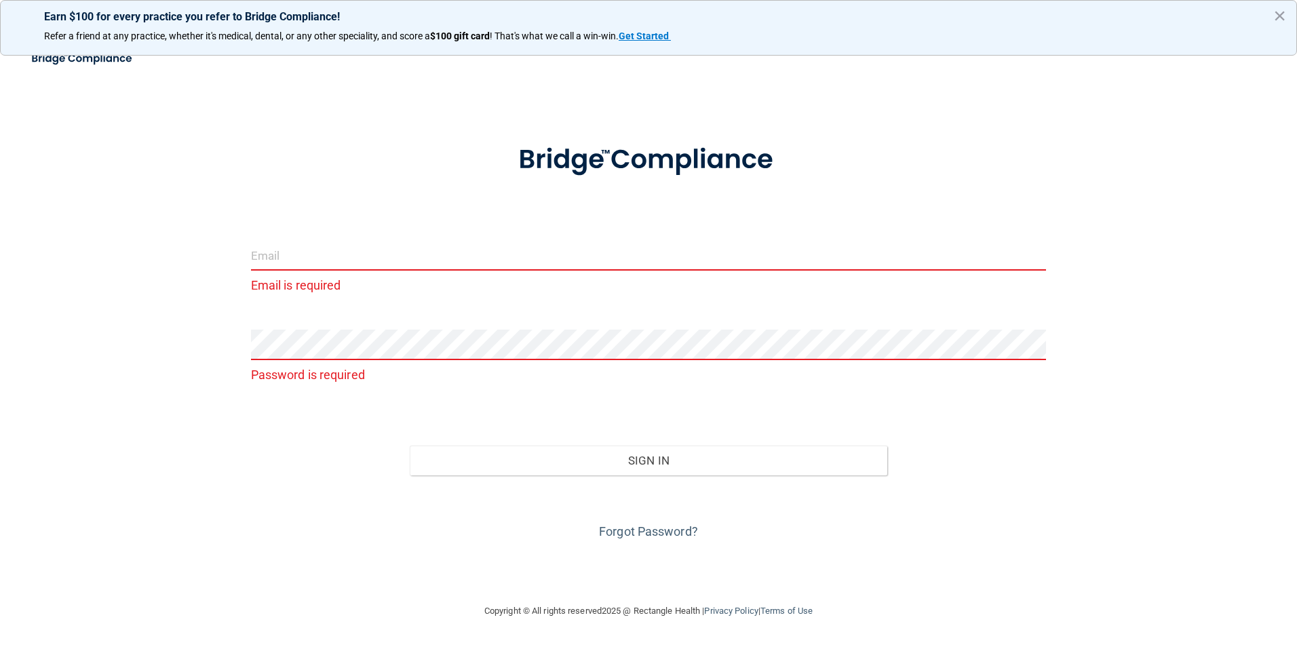
click at [320, 252] on input "email" at bounding box center [649, 255] width 796 height 31
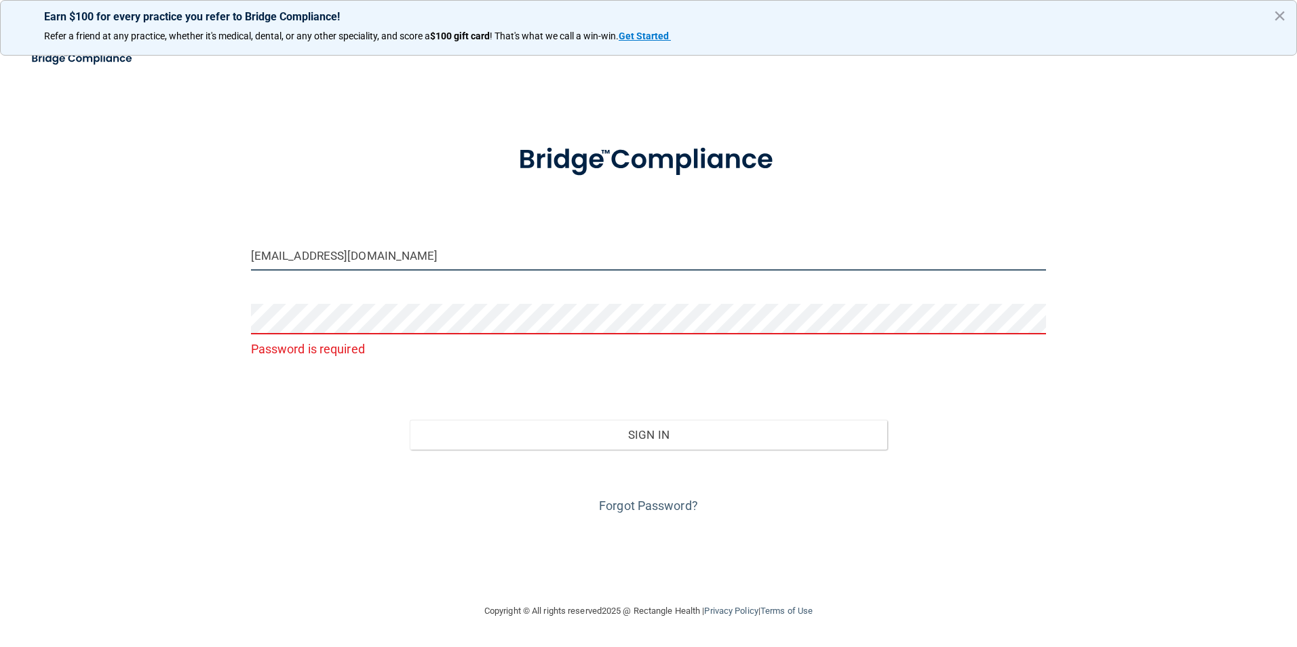
type input "[EMAIL_ADDRESS][DOMAIN_NAME]"
click at [313, 343] on p "Password is required" at bounding box center [649, 349] width 796 height 22
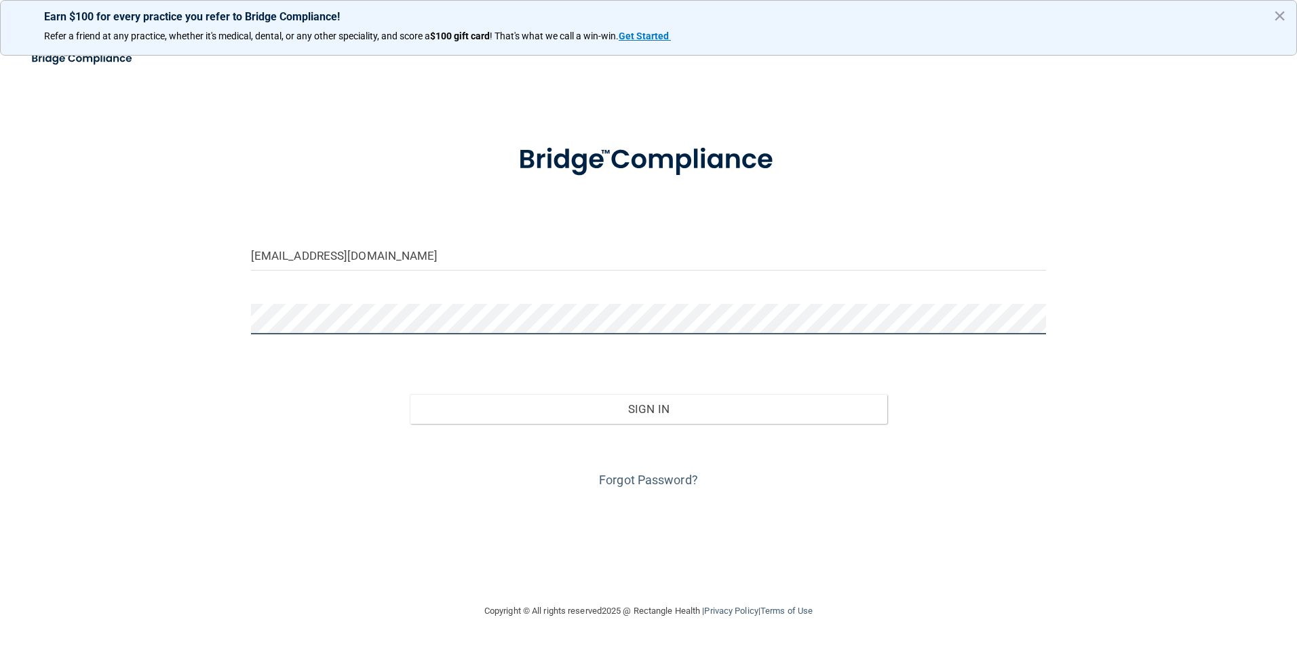
click at [410, 394] on button "Sign In" at bounding box center [648, 409] width 477 height 30
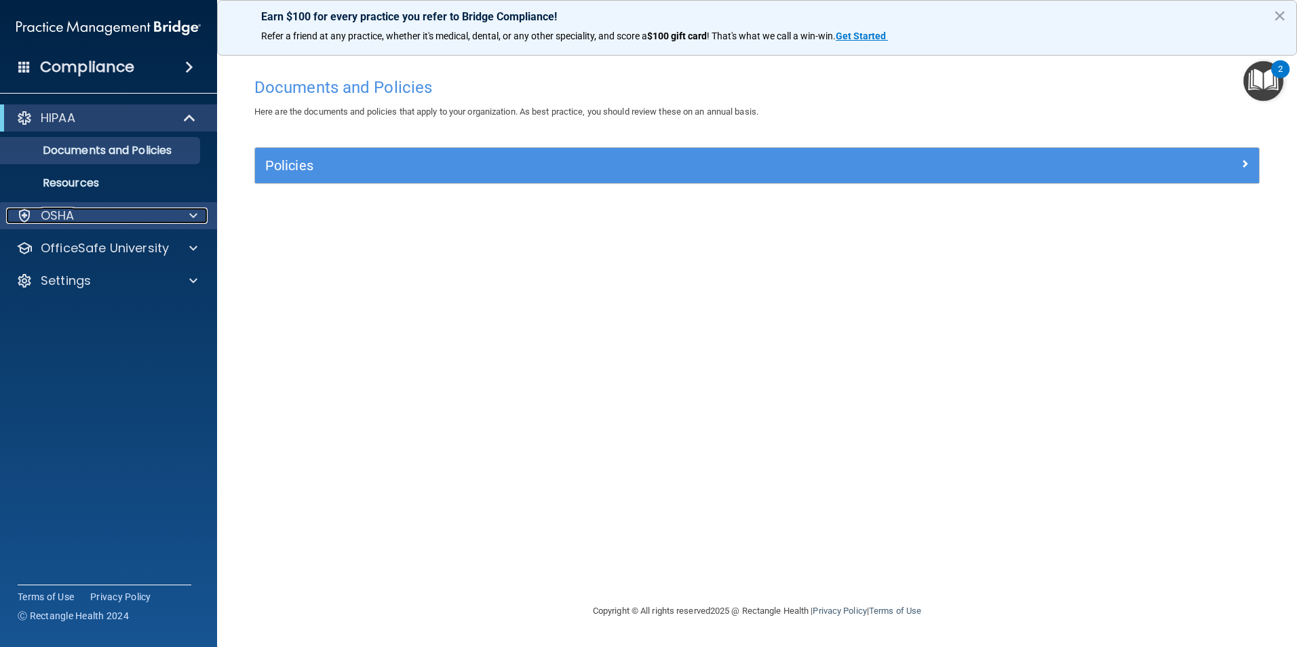
click at [64, 212] on p "OSHA" at bounding box center [58, 216] width 34 height 16
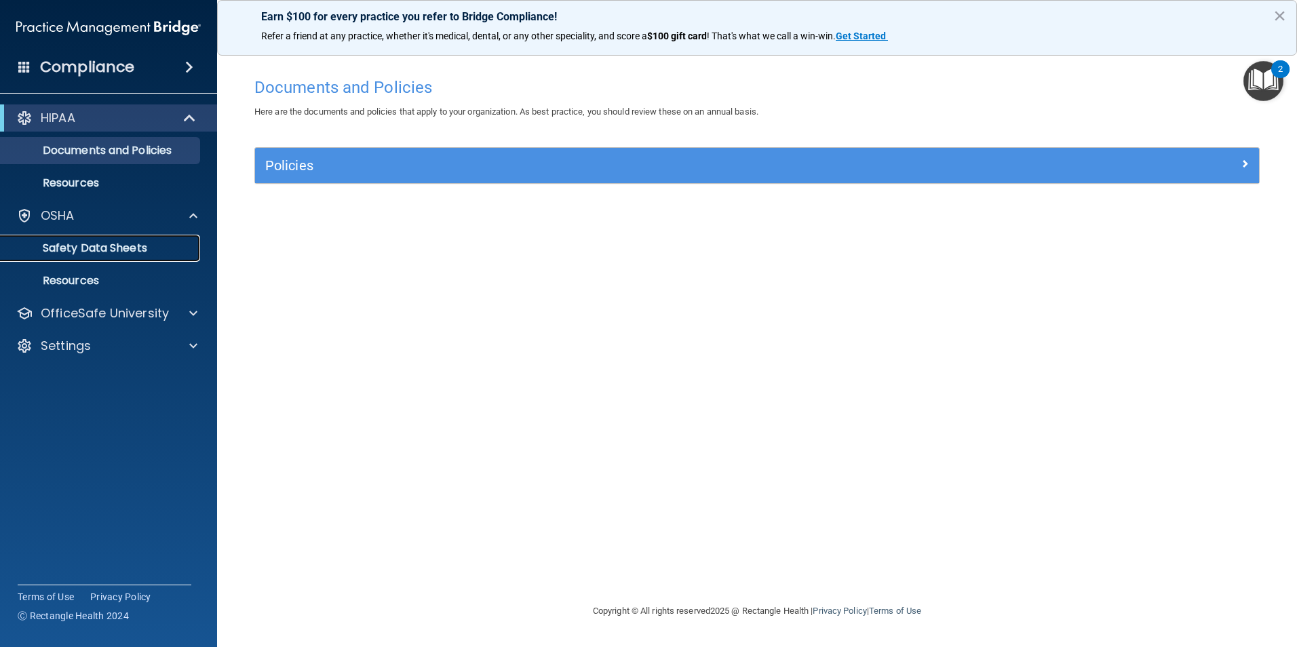
click at [77, 260] on link "Safety Data Sheets" at bounding box center [93, 248] width 214 height 27
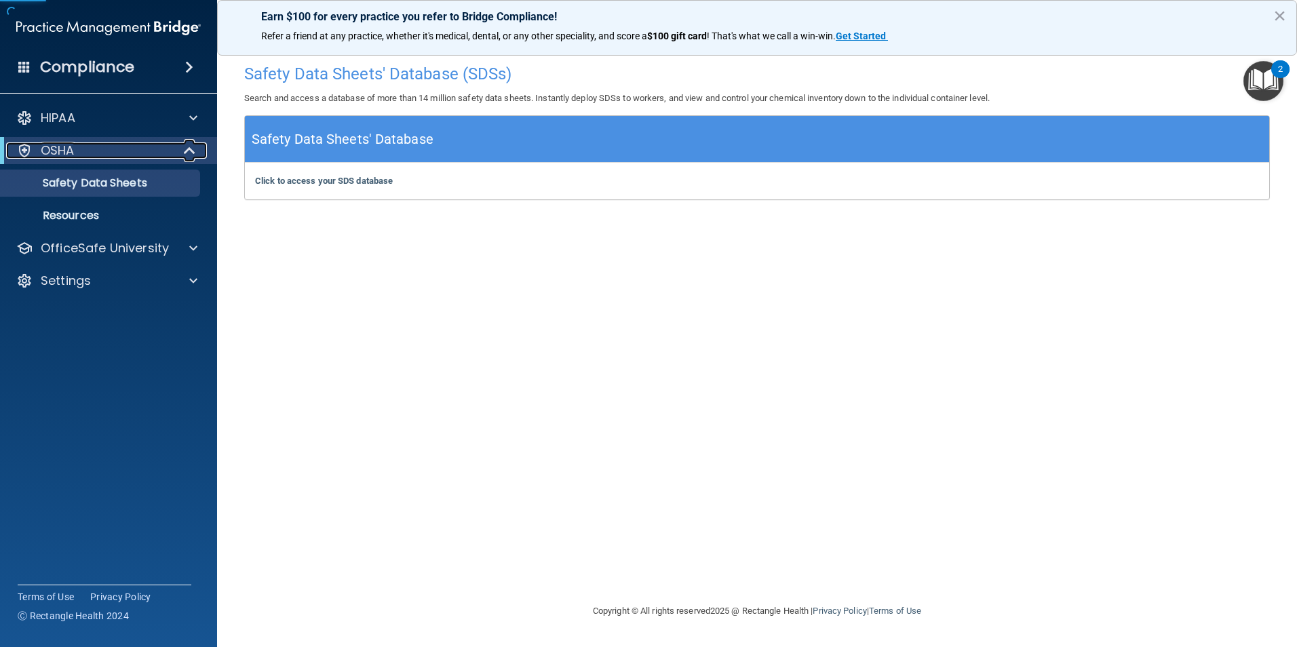
click at [185, 146] on span at bounding box center [191, 150] width 12 height 16
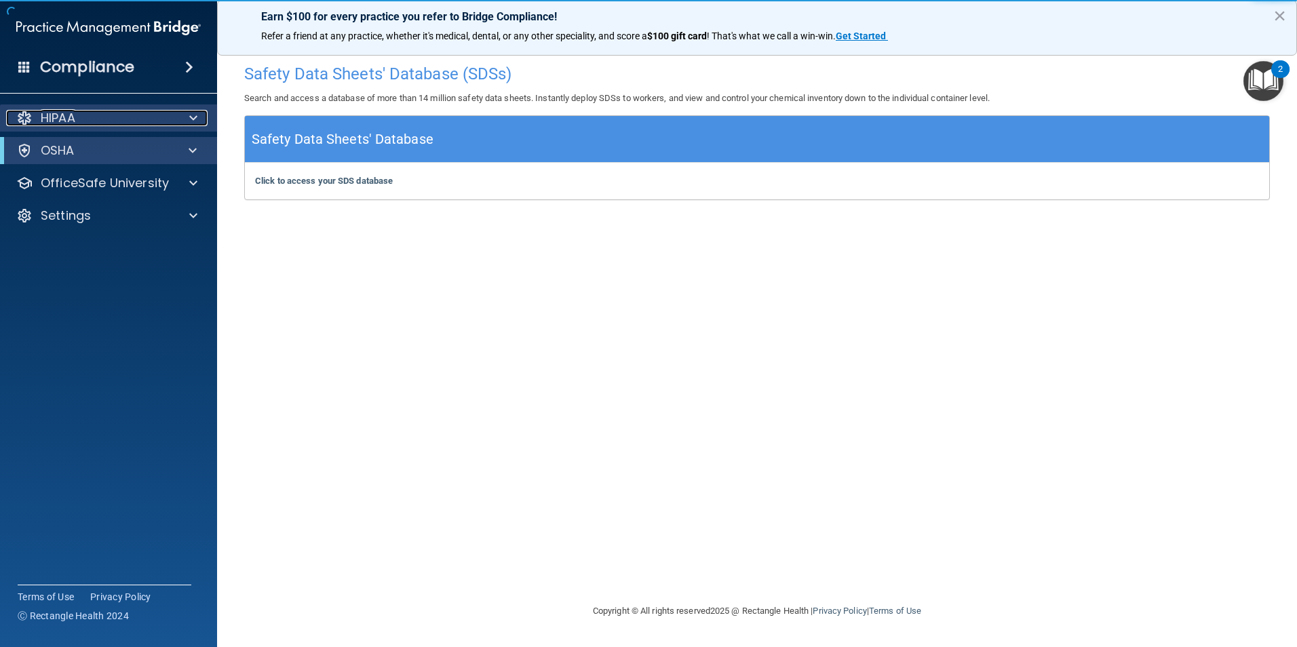
click at [172, 123] on div "HIPAA" at bounding box center [90, 118] width 168 height 16
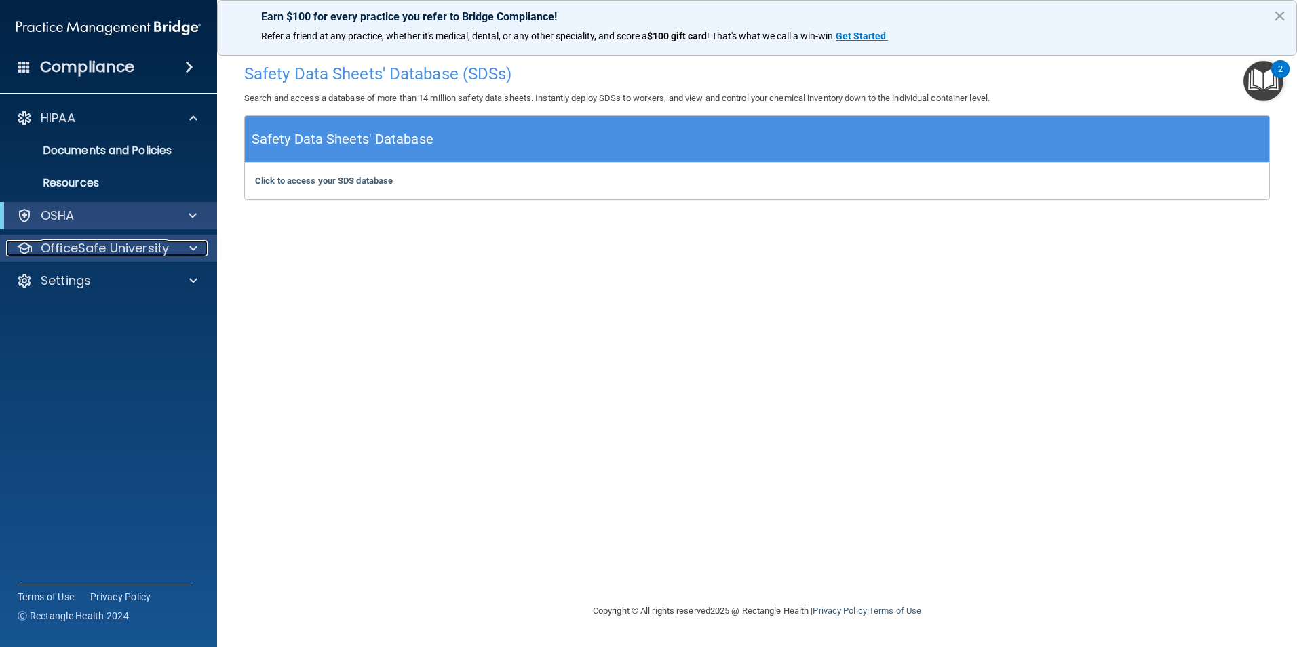
click at [124, 241] on p "OfficeSafe University" at bounding box center [105, 248] width 128 height 16
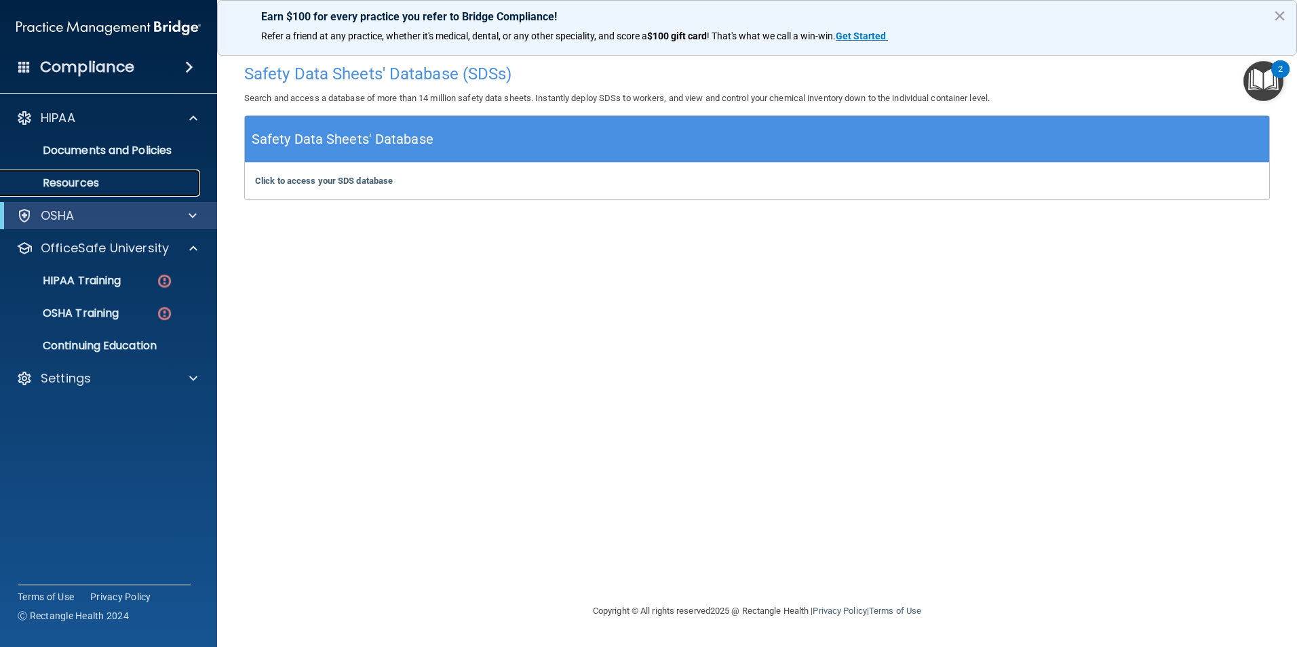
click at [147, 182] on p "Resources" at bounding box center [101, 183] width 185 height 14
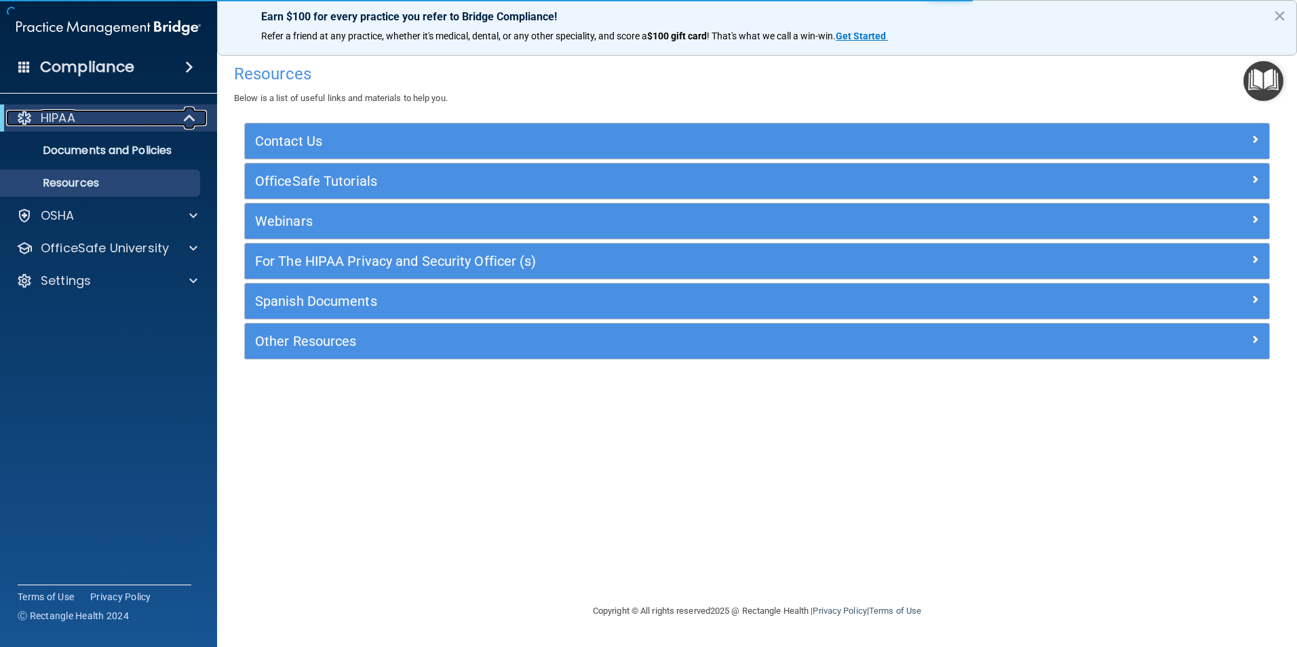
click at [178, 116] on div at bounding box center [190, 118] width 33 height 16
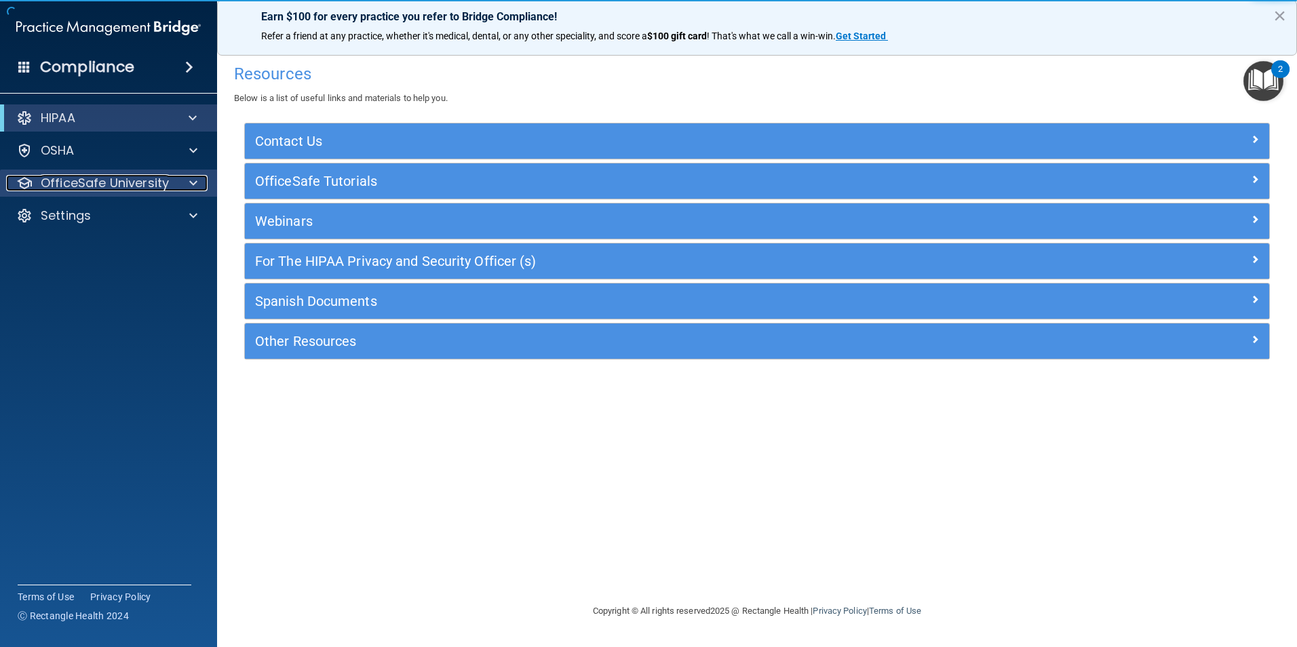
click at [154, 187] on p "OfficeSafe University" at bounding box center [105, 183] width 128 height 16
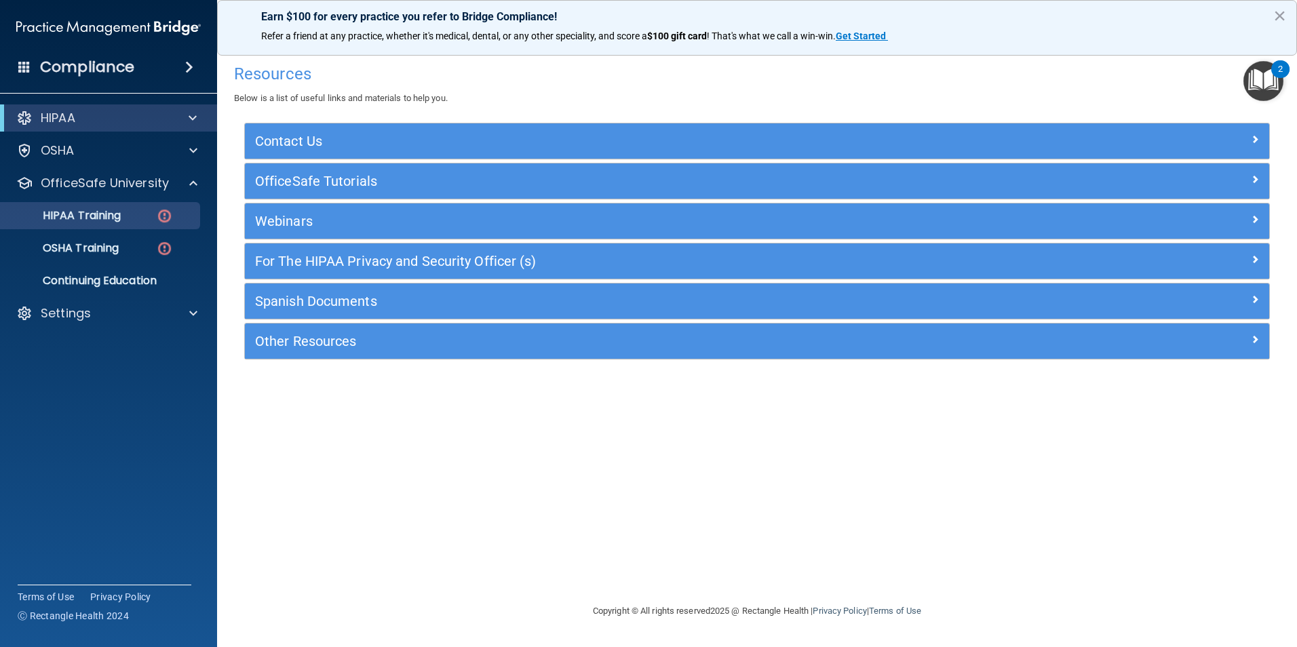
click at [105, 201] on ul "HIPAA Training OSHA Training Continuing Education" at bounding box center [109, 246] width 246 height 98
click at [104, 214] on p "HIPAA Training" at bounding box center [65, 216] width 112 height 14
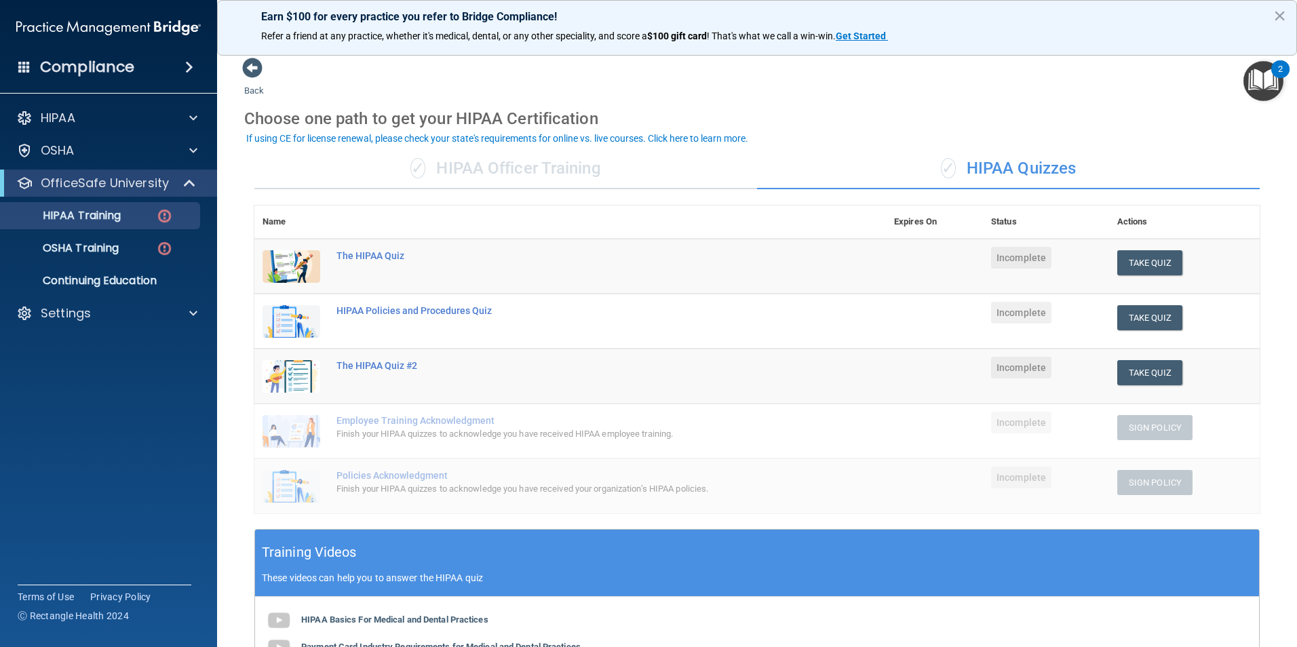
click at [513, 175] on div "✓ HIPAA Officer Training" at bounding box center [505, 169] width 503 height 41
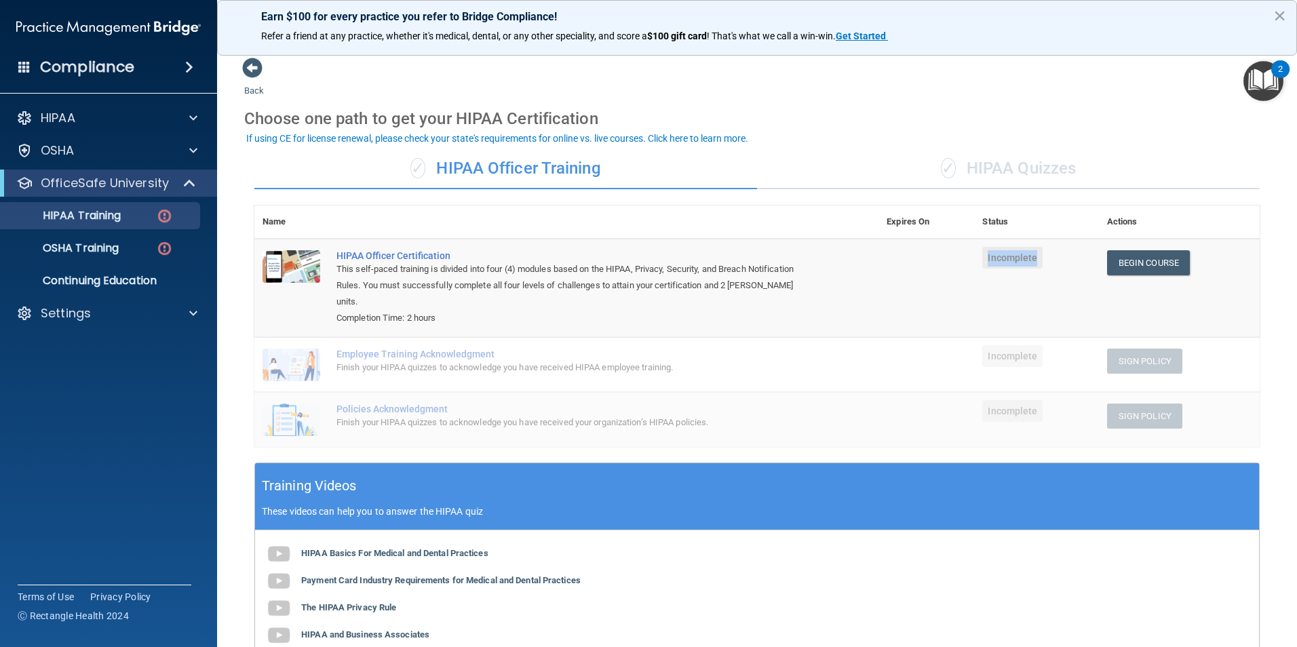
drag, startPoint x: 1084, startPoint y: 281, endPoint x: 1095, endPoint y: 281, distance: 10.9
click at [1095, 281] on tr "HIPAA Officer Certification This self-paced training is divided into four (4) m…" at bounding box center [756, 288] width 1005 height 98
drag, startPoint x: 1095, startPoint y: 281, endPoint x: 1023, endPoint y: 320, distance: 81.6
click at [1023, 337] on td "Incomplete" at bounding box center [1036, 364] width 124 height 55
click at [1108, 269] on link "Begin Course" at bounding box center [1148, 262] width 83 height 25
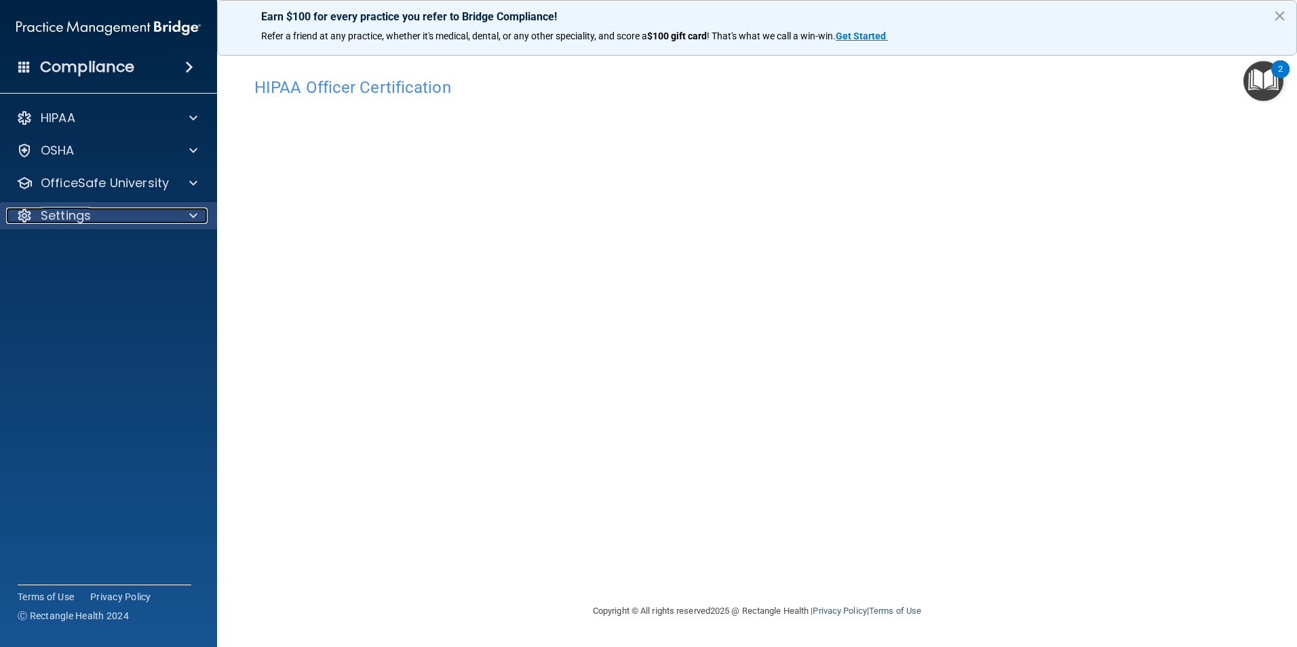
click at [126, 210] on div "Settings" at bounding box center [90, 216] width 168 height 16
click at [130, 278] on p "Sign Out" at bounding box center [101, 281] width 185 height 14
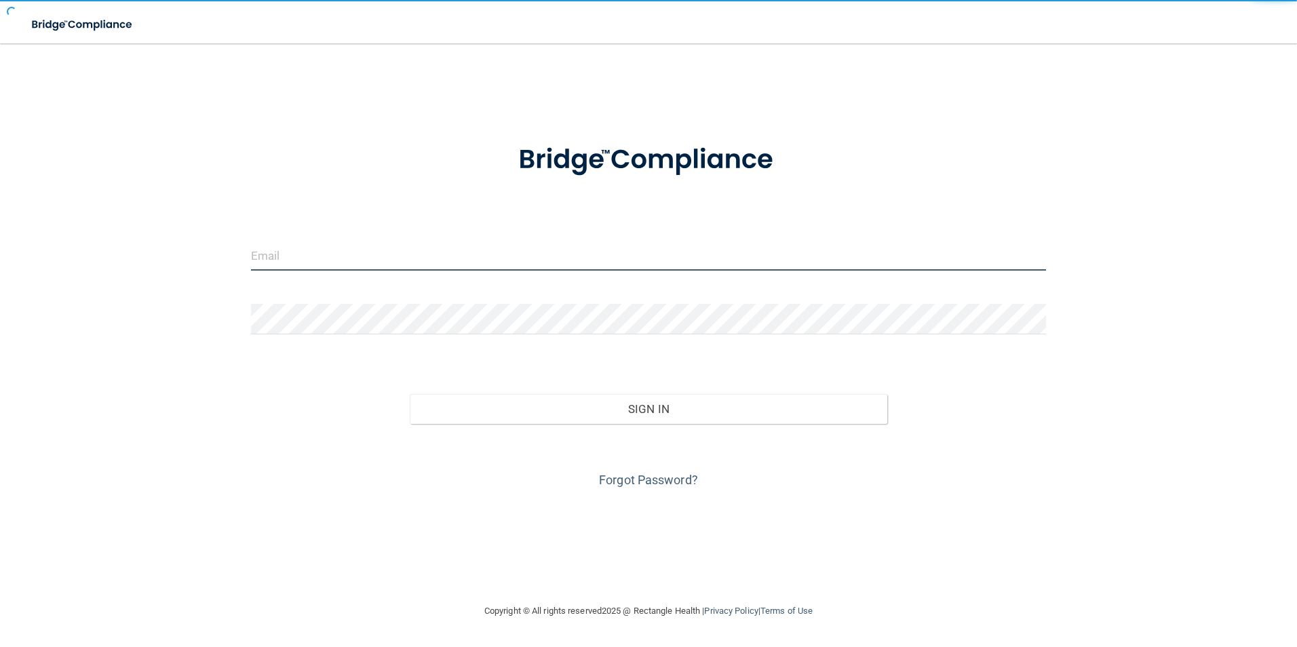
type input "[EMAIL_ADDRESS][DOMAIN_NAME]"
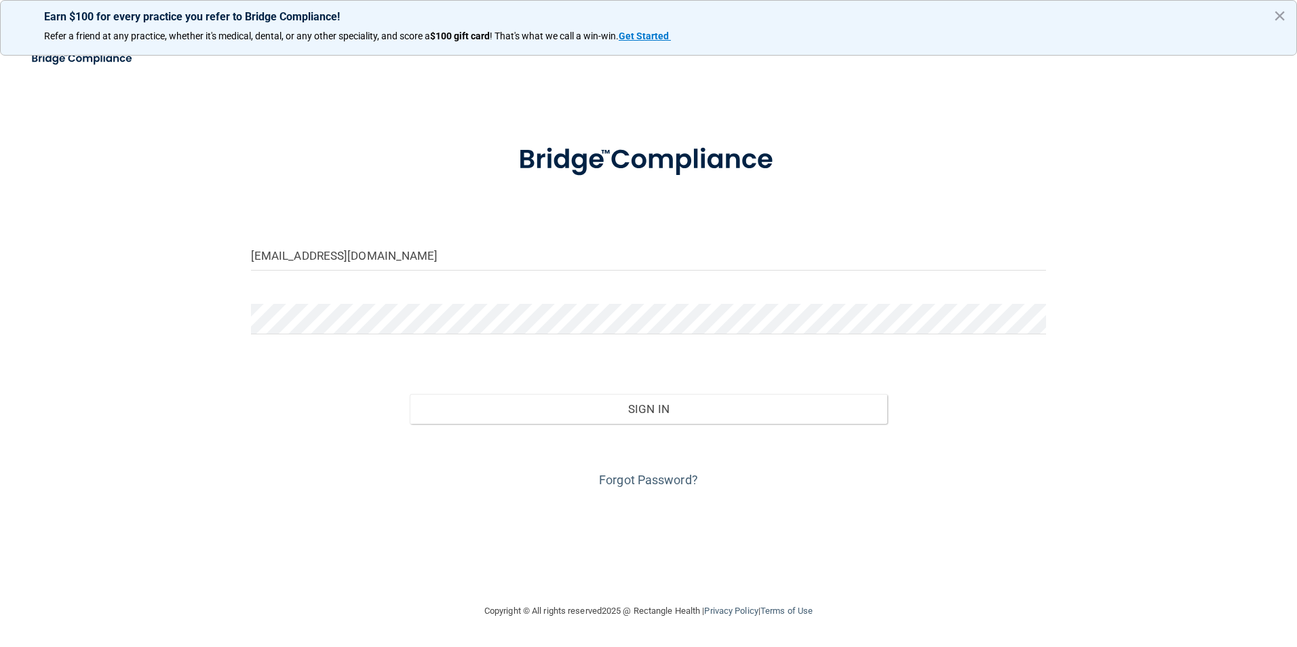
drag, startPoint x: 136, startPoint y: 268, endPoint x: 376, endPoint y: 271, distance: 240.1
click at [130, 217] on div "[EMAIL_ADDRESS][DOMAIN_NAME] Invalid email/password. You don't have permission …" at bounding box center [648, 323] width 1243 height 532
